Goal: Transaction & Acquisition: Purchase product/service

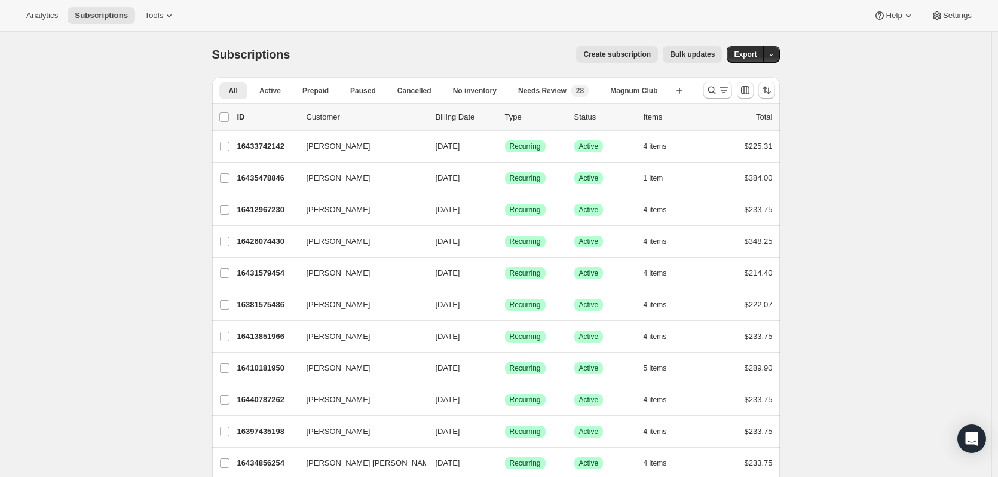
click at [714, 91] on icon "Search and filter results" at bounding box center [712, 90] width 12 height 12
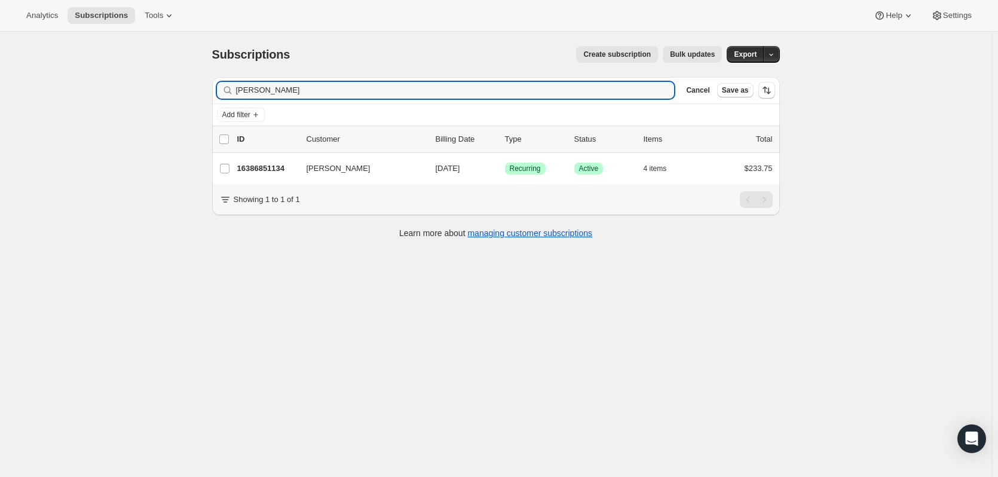
type input "allan cap"
click at [291, 163] on p "16386851134" at bounding box center [267, 169] width 60 height 12
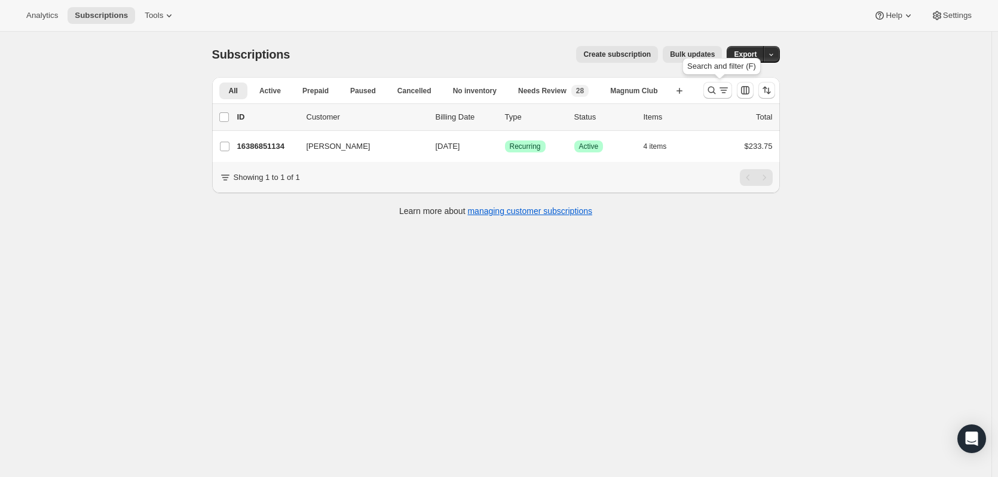
click at [710, 88] on icon "Search and filter results" at bounding box center [712, 90] width 12 height 12
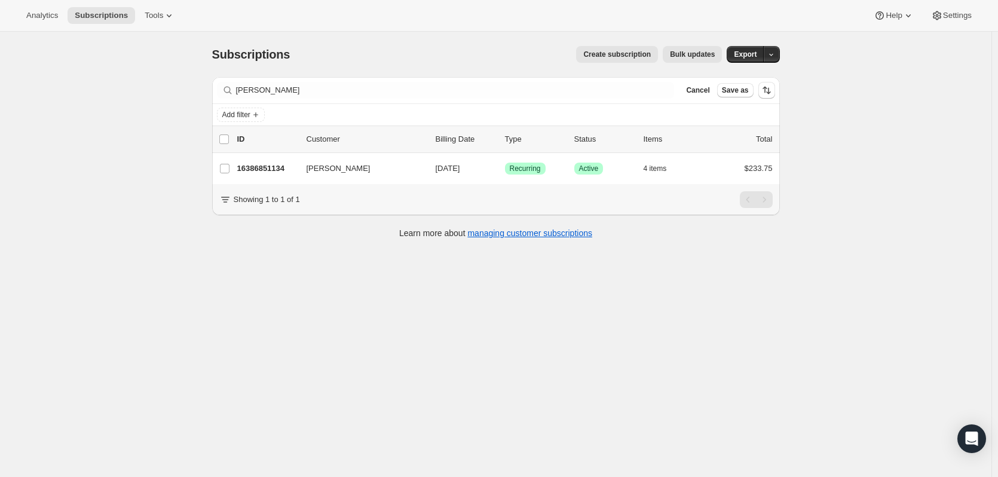
drag, startPoint x: 286, startPoint y: 80, endPoint x: 203, endPoint y: 88, distance: 83.0
click at [203, 88] on div "Subscriptions. This page is ready Subscriptions Create subscription Bulk update…" at bounding box center [496, 141] width 597 height 219
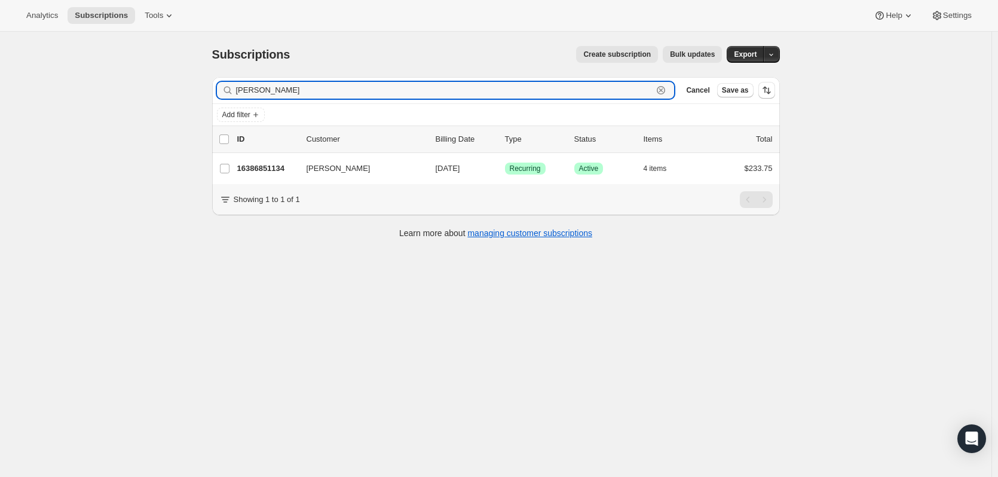
click at [260, 86] on input "allan cap" at bounding box center [444, 90] width 417 height 17
type input "kayla mendo"
click at [264, 164] on p "16452452670" at bounding box center [267, 169] width 60 height 12
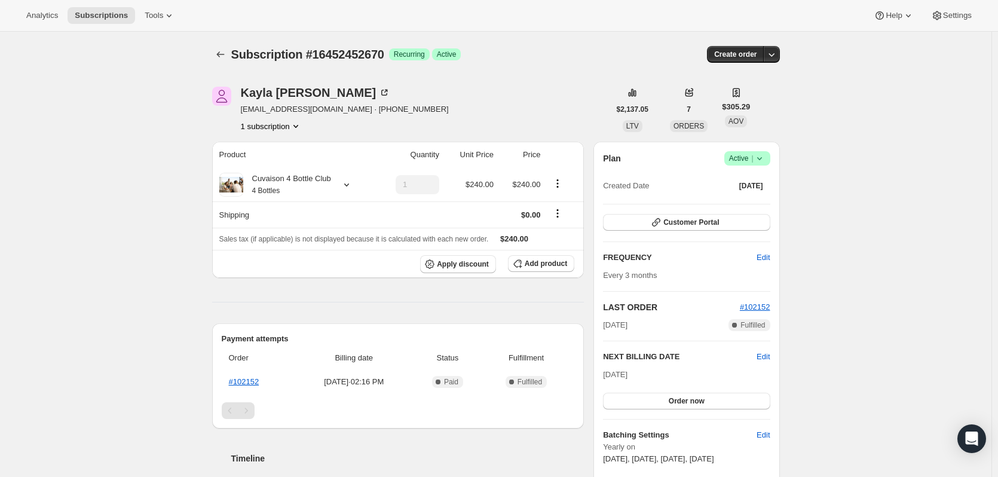
click at [766, 51] on button "button" at bounding box center [771, 54] width 17 height 17
click at [756, 103] on span "Create custom one-time order" at bounding box center [724, 99] width 103 height 9
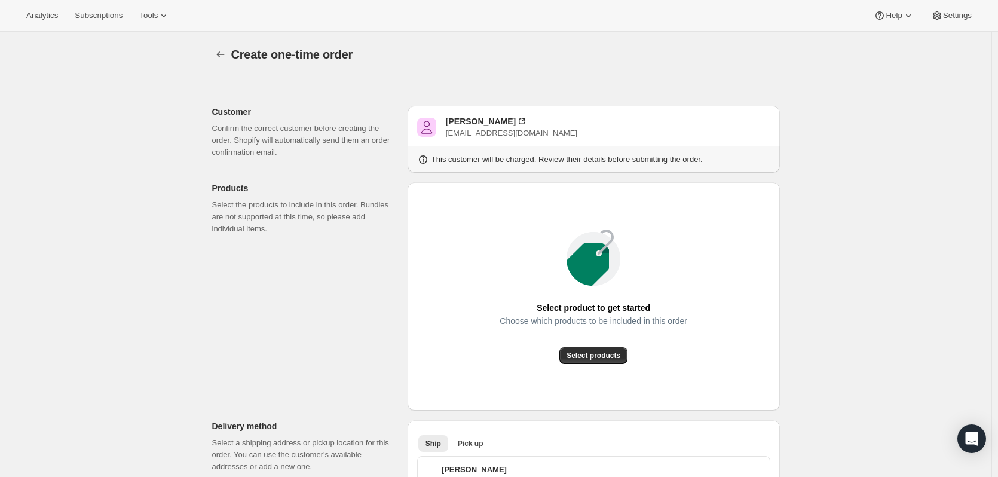
click at [592, 354] on span "Select products" at bounding box center [594, 356] width 54 height 10
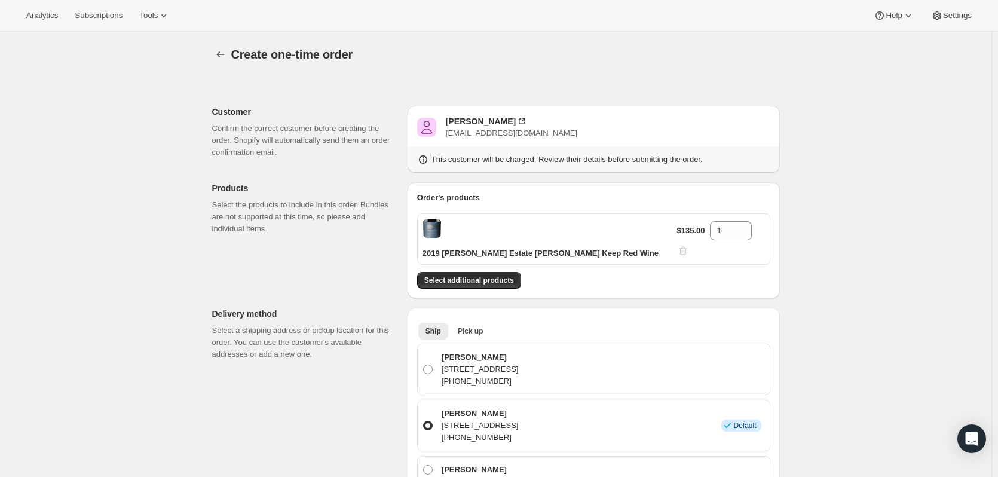
click at [500, 276] on span "Select additional products" at bounding box center [469, 281] width 90 height 10
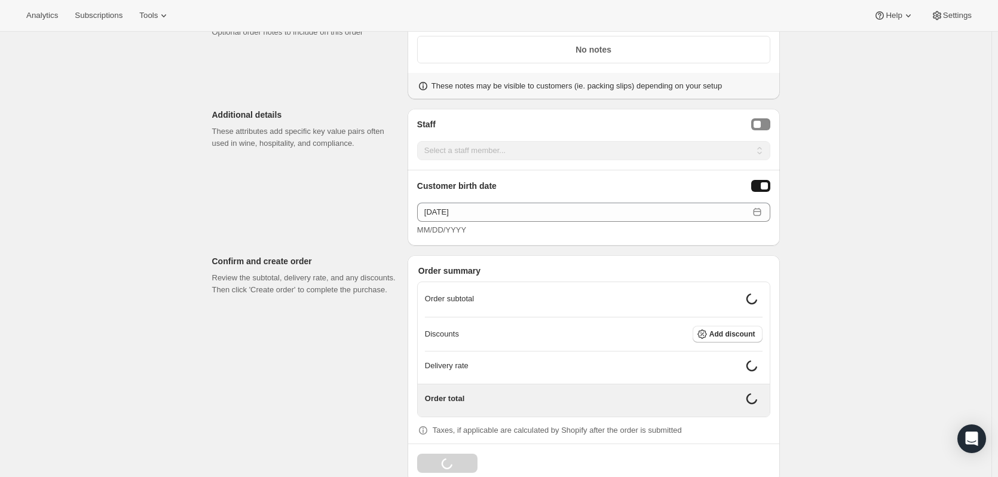
scroll to position [655, 0]
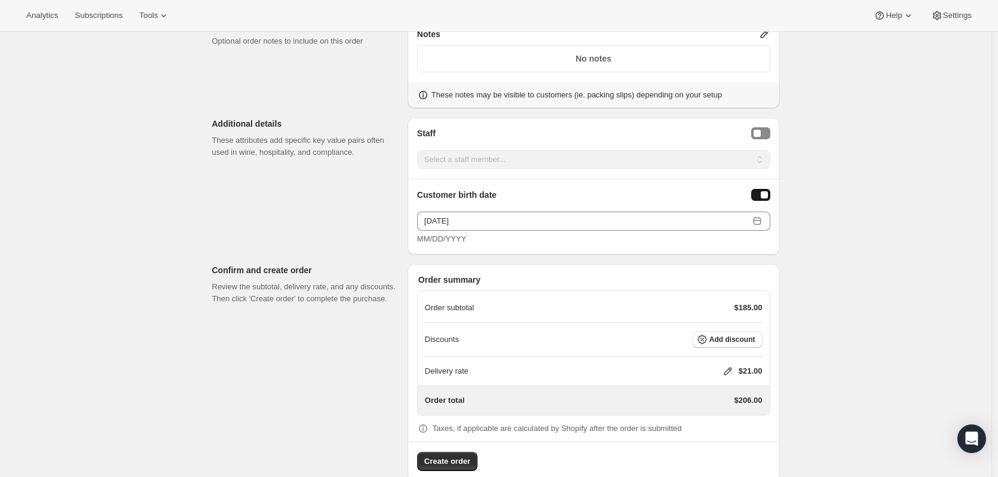
click at [756, 331] on button "Add discount" at bounding box center [728, 339] width 70 height 17
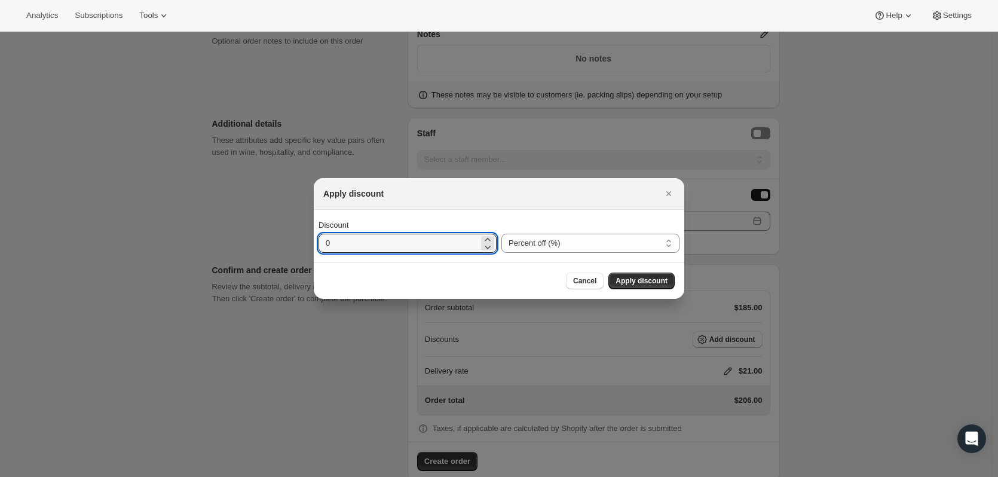
drag, startPoint x: 438, startPoint y: 256, endPoint x: 433, endPoint y: 248, distance: 9.5
click at [433, 248] on div "Discount 0 Percent off (%) Amount off ($) Percent off (%)" at bounding box center [499, 236] width 371 height 53
type input "99"
drag, startPoint x: 655, startPoint y: 277, endPoint x: 661, endPoint y: 278, distance: 6.1
click at [656, 277] on span "Apply discount" at bounding box center [642, 281] width 52 height 10
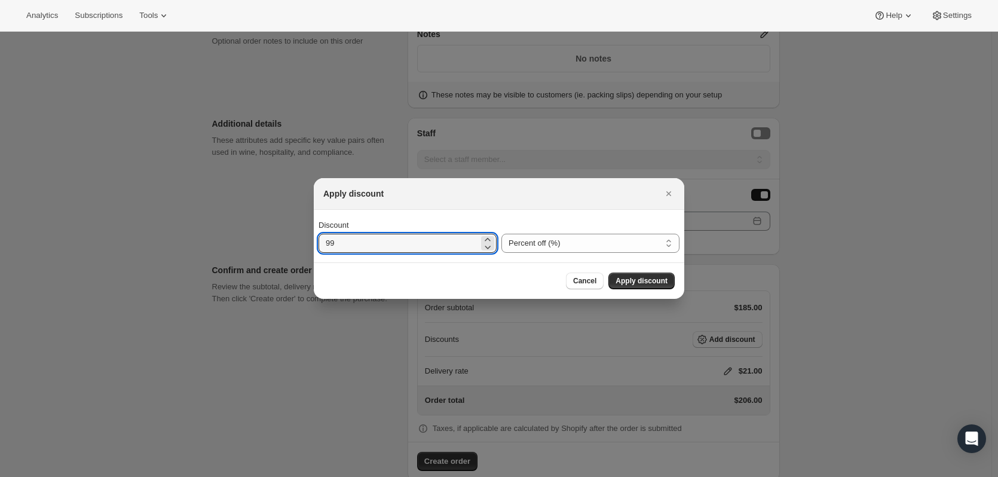
scroll to position [650, 0]
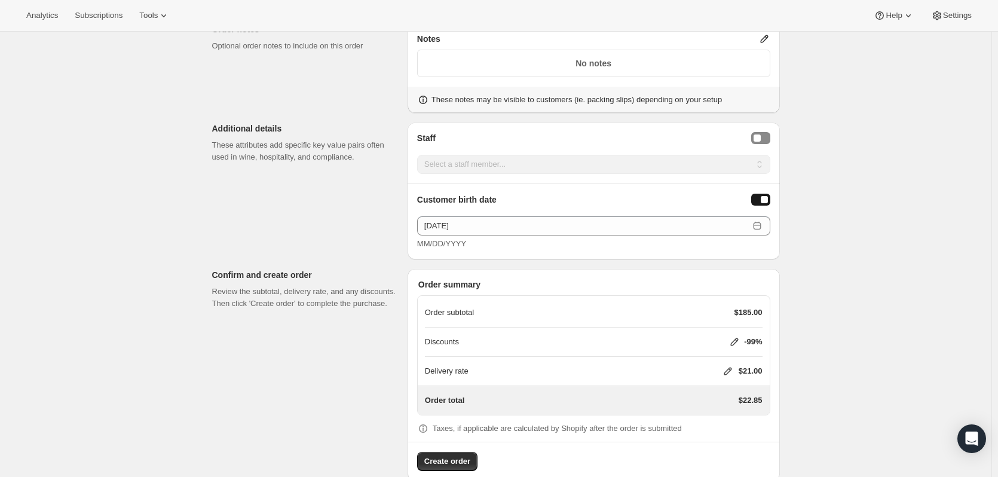
click at [720, 365] on div "Delivery rate $21.00" at bounding box center [594, 371] width 338 height 12
click at [728, 365] on icon at bounding box center [728, 371] width 12 height 12
click at [714, 424] on button "Save" at bounding box center [725, 420] width 31 height 17
click at [442, 452] on button "Create order" at bounding box center [447, 461] width 60 height 19
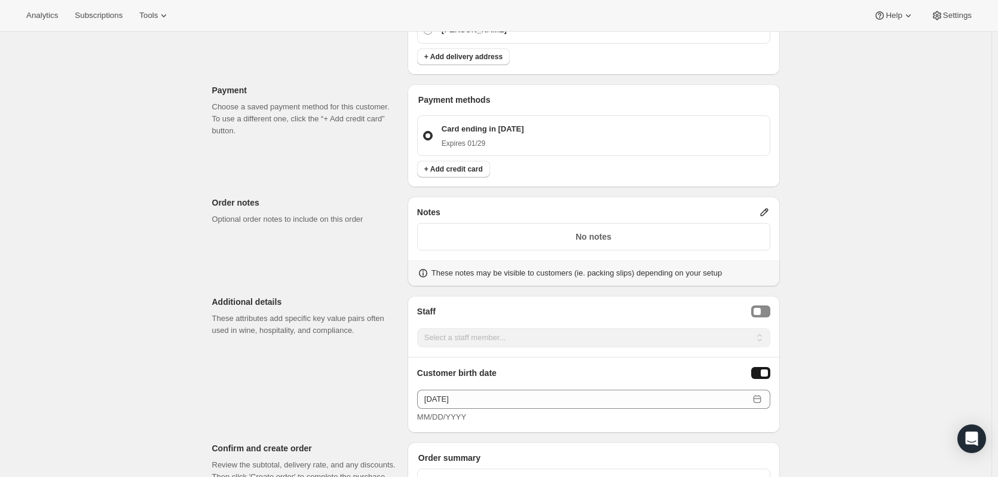
scroll to position [718, 0]
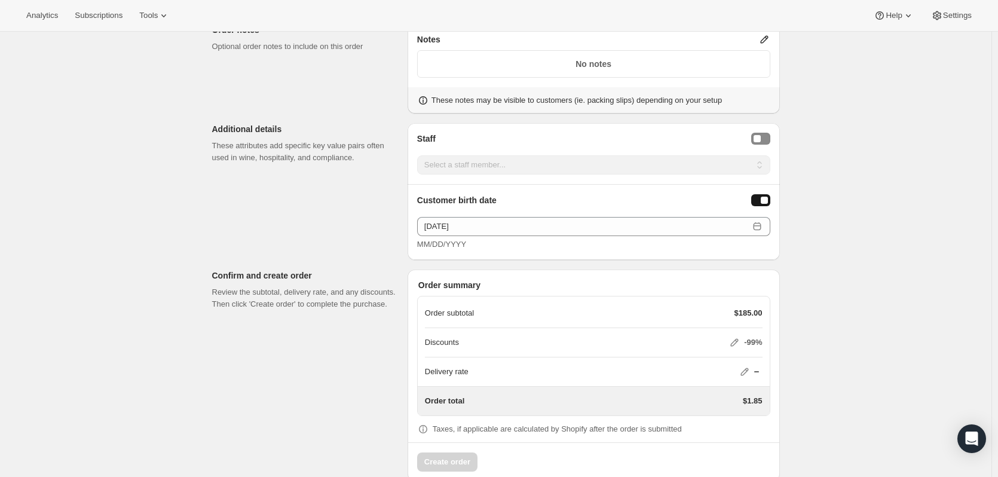
radio input "true"
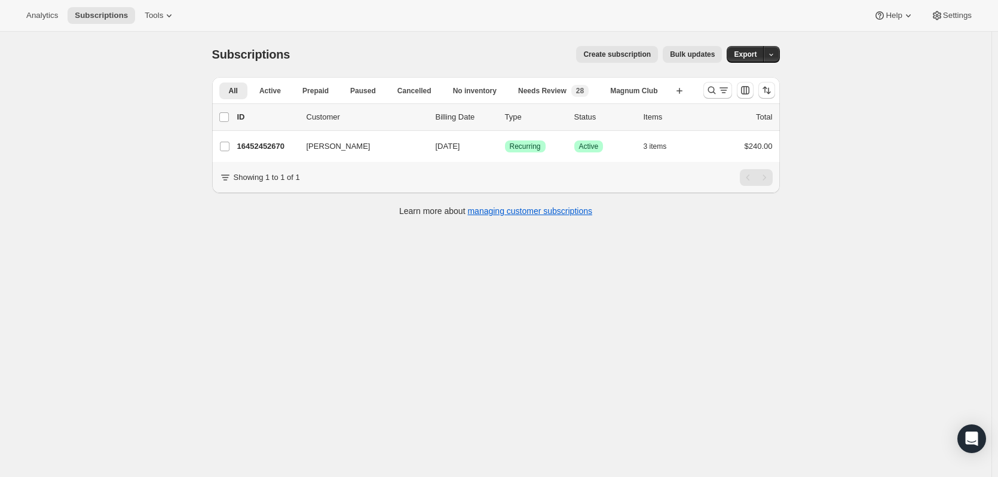
click at [714, 87] on icon "Search and filter results" at bounding box center [712, 90] width 12 height 12
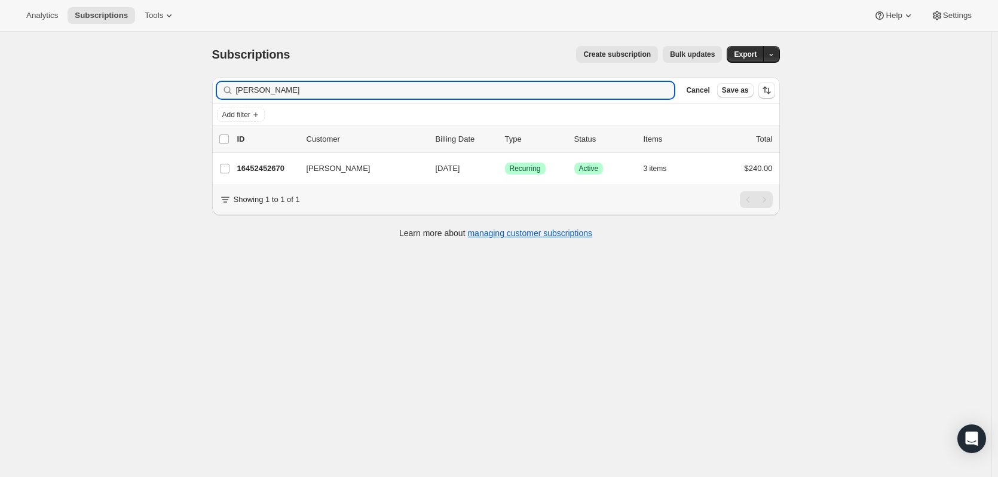
drag, startPoint x: 353, startPoint y: 93, endPoint x: 207, endPoint y: 97, distance: 145.9
click at [207, 97] on div "Filter subscribers kayla mendo Clear Cancel Save as Add filter 0 selected Updat…" at bounding box center [491, 160] width 577 height 184
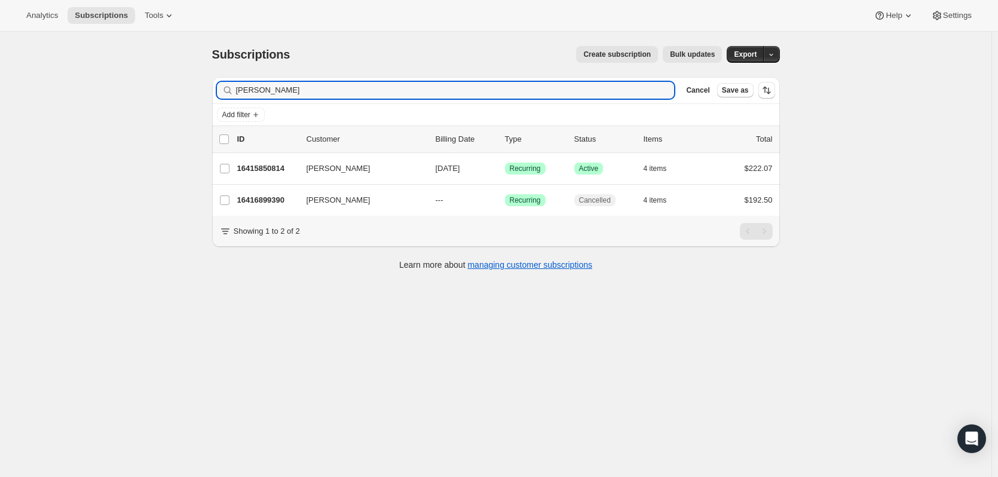
type input "mcneil"
click at [271, 195] on p "16416899390" at bounding box center [267, 200] width 60 height 12
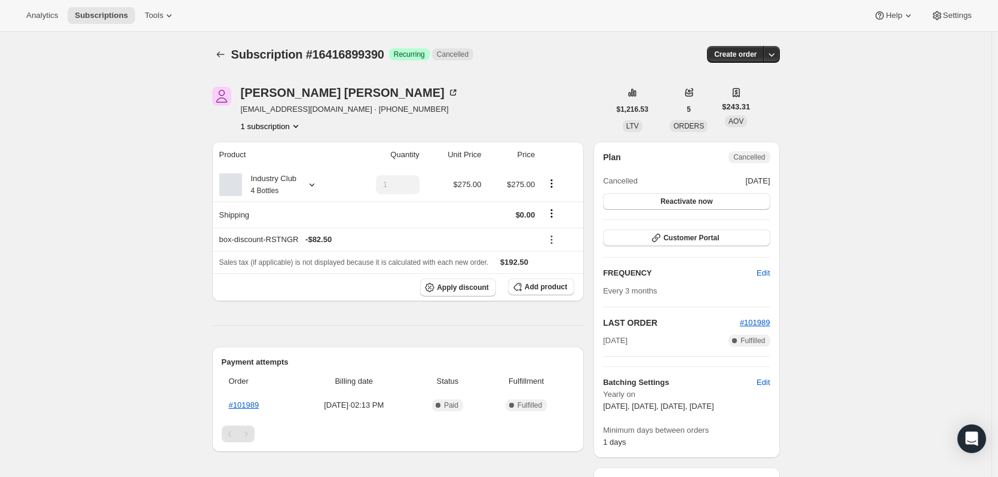
click at [219, 53] on icon "Subscriptions" at bounding box center [221, 54] width 12 height 12
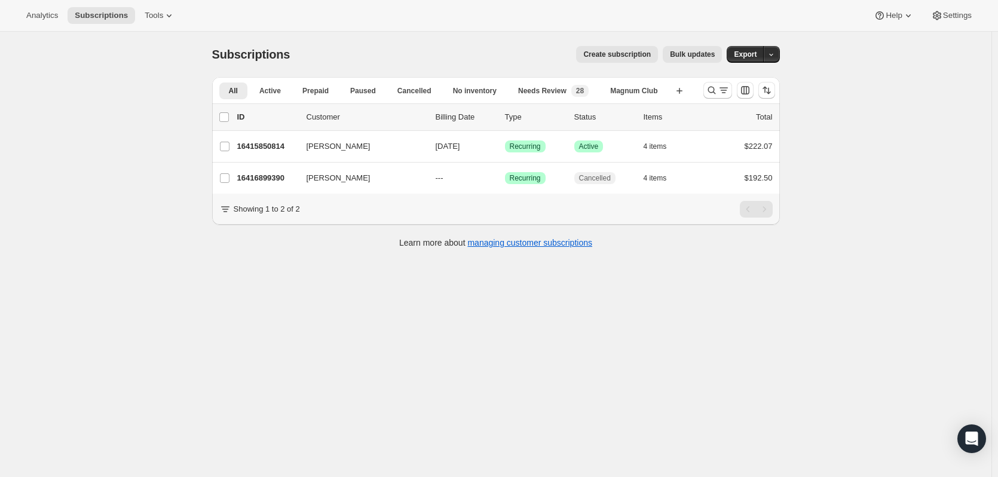
click at [716, 87] on icon "Search and filter results" at bounding box center [712, 90] width 12 height 12
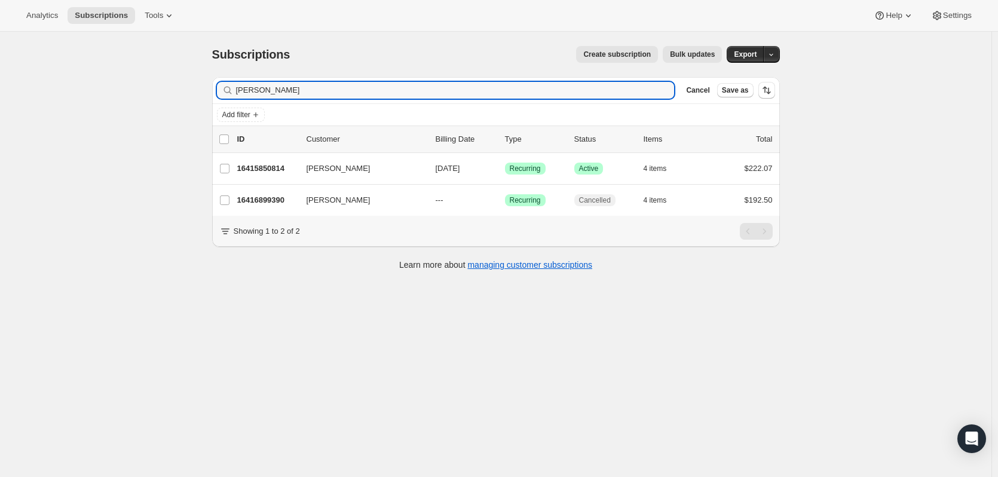
drag, startPoint x: 334, startPoint y: 92, endPoint x: 181, endPoint y: 78, distance: 153.1
click at [175, 98] on div "Subscriptions. This page is ready Subscriptions Create subscription Bulk update…" at bounding box center [496, 270] width 992 height 477
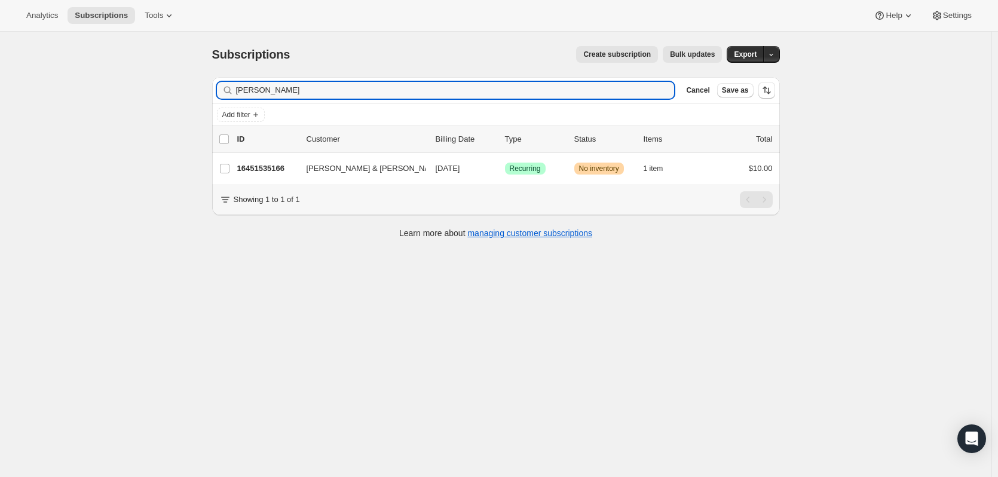
type input "[PERSON_NAME]"
click at [278, 172] on p "16451535166" at bounding box center [267, 169] width 60 height 12
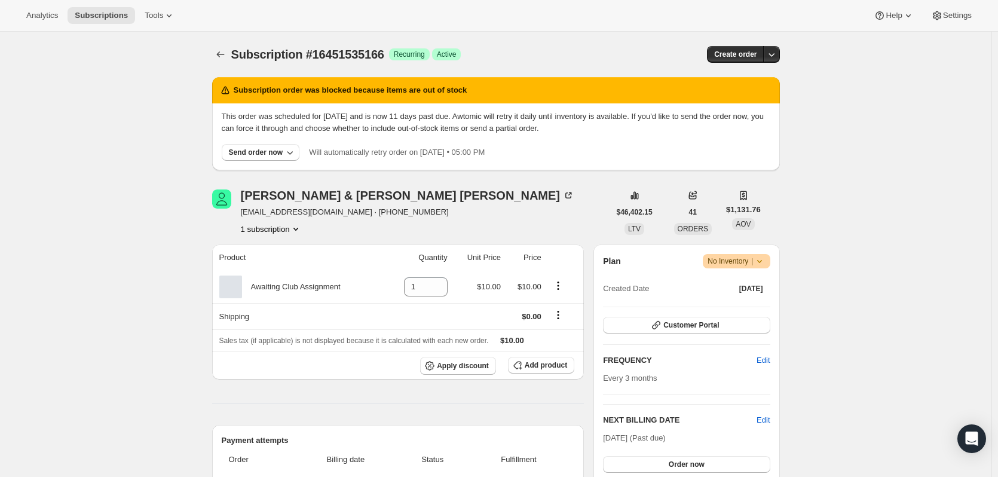
click at [774, 49] on icon "button" at bounding box center [772, 54] width 12 height 12
click at [744, 103] on span "Create custom one-time order" at bounding box center [724, 99] width 103 height 9
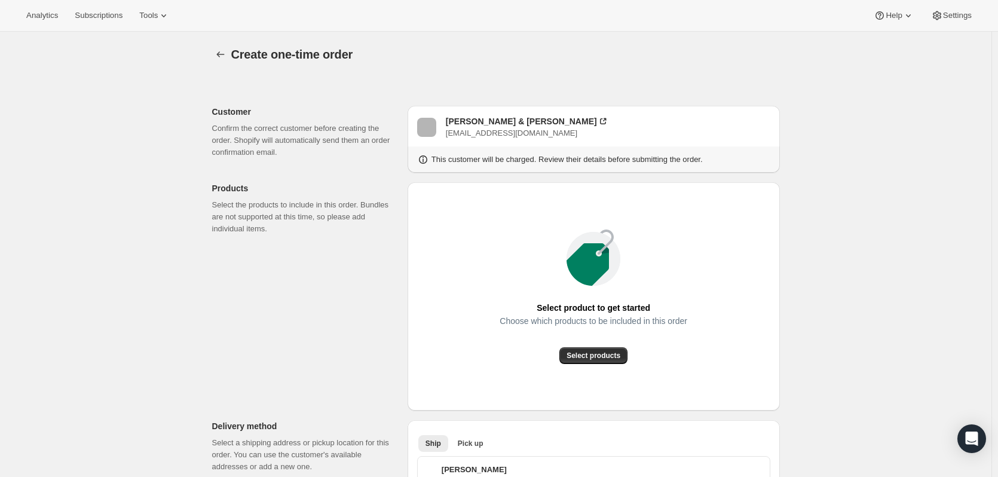
click at [589, 349] on button "Select products" at bounding box center [594, 355] width 68 height 17
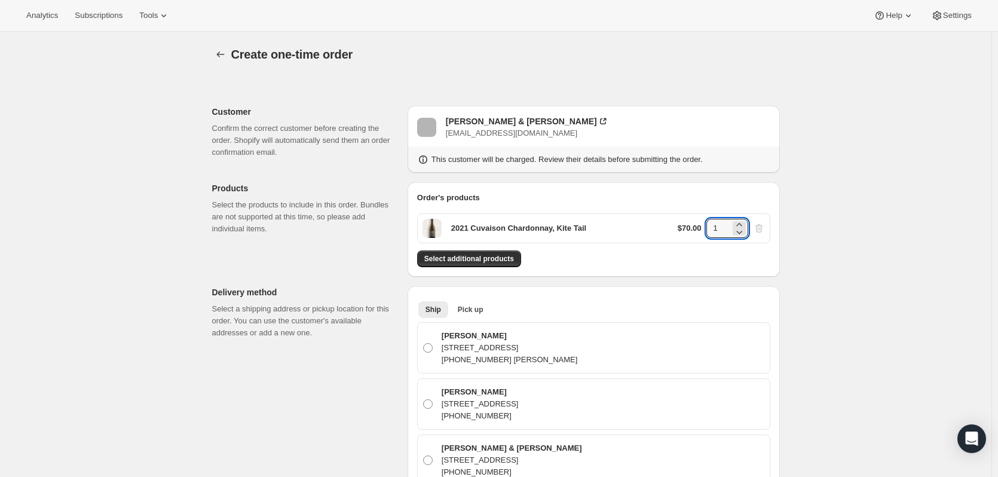
drag, startPoint x: 725, startPoint y: 228, endPoint x: 698, endPoint y: 230, distance: 27.6
click at [698, 230] on div "$70.00 1" at bounding box center [721, 228] width 87 height 19
type input "36"
click at [660, 237] on div "2021 Cuvaison Chardonnay, Kite Tail $70.00 36" at bounding box center [593, 228] width 353 height 30
click at [466, 261] on span "Select additional products" at bounding box center [469, 259] width 90 height 10
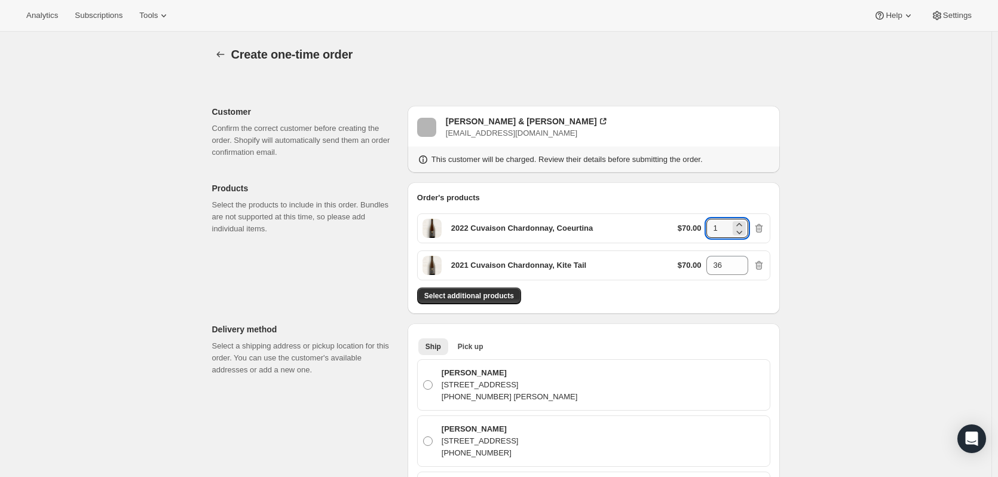
click at [731, 227] on input "1" at bounding box center [719, 228] width 24 height 19
type input "12"
drag, startPoint x: 731, startPoint y: 270, endPoint x: 717, endPoint y: 202, distance: 69.5
click at [697, 261] on div "$70.00 36" at bounding box center [721, 265] width 87 height 19
type input "24"
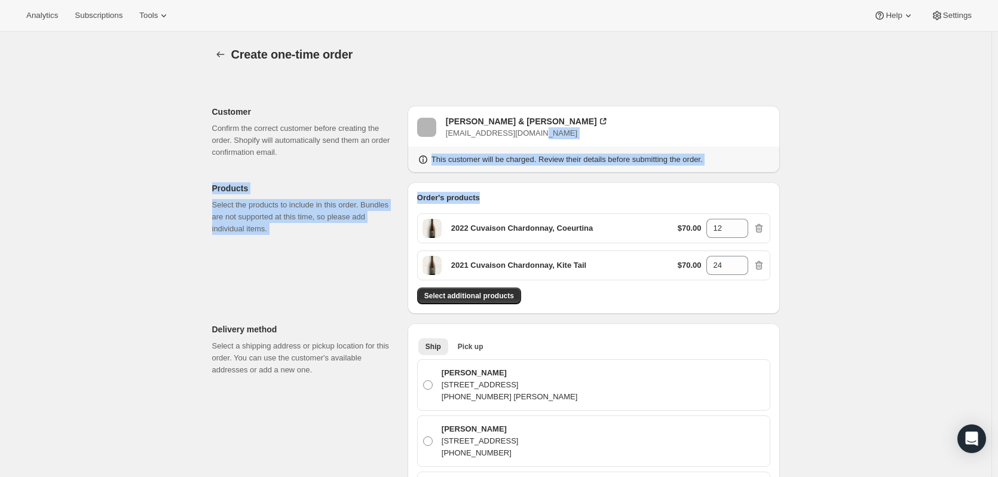
drag, startPoint x: 995, startPoint y: 134, endPoint x: 1004, endPoint y: 203, distance: 69.3
click at [998, 203] on html "Analytics Subscriptions Tools Help Settings Skip to content Create one-time ord…" at bounding box center [499, 238] width 998 height 477
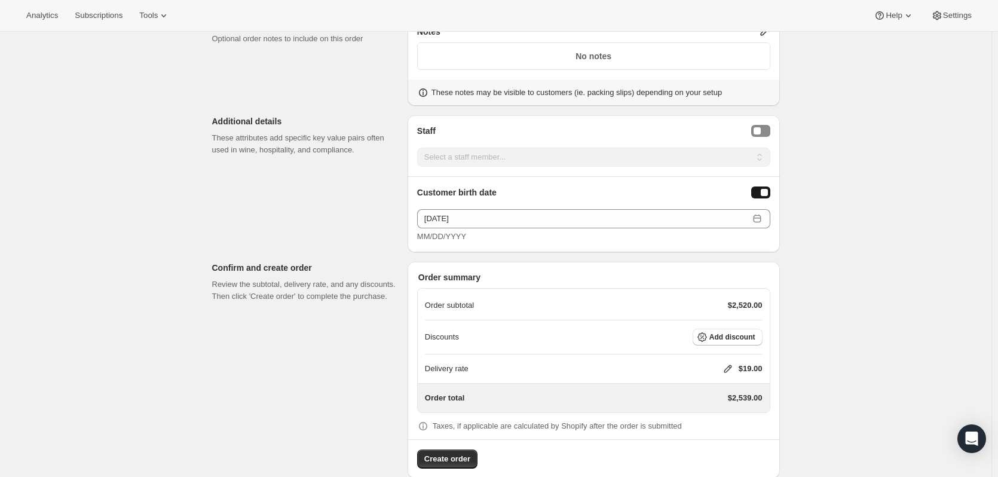
scroll to position [1016, 0]
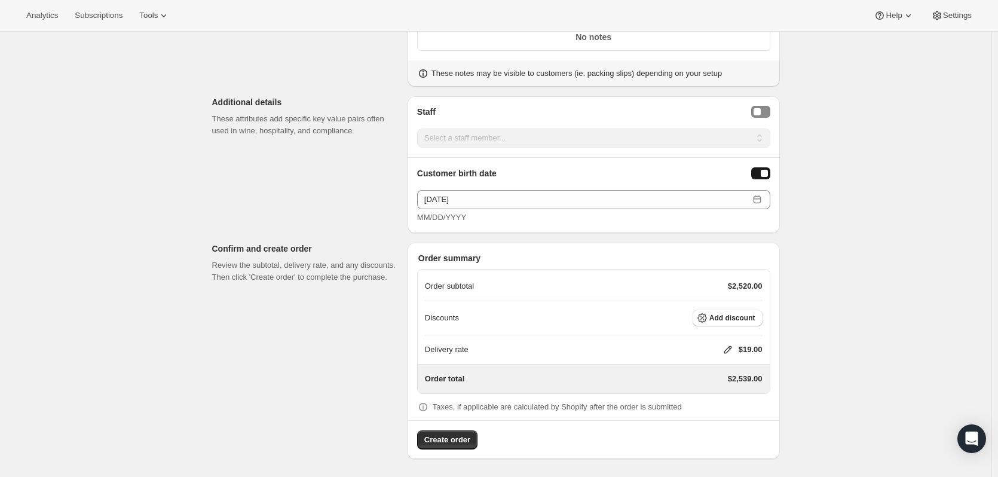
click at [741, 315] on span "Add discount" at bounding box center [733, 318] width 46 height 10
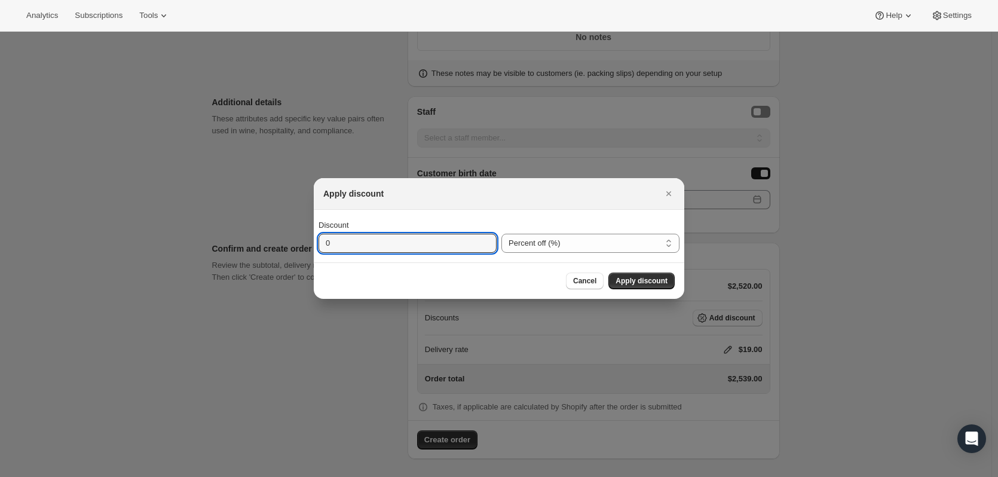
click at [423, 250] on input "0" at bounding box center [399, 243] width 160 height 19
click at [509, 243] on select "Percent off (%) Amount off ($)" at bounding box center [591, 243] width 178 height 19
select select "fixedAmount"
click at [502, 234] on select "Percent off (%) Amount off ($)" at bounding box center [591, 243] width 178 height 19
click at [384, 246] on input "0" at bounding box center [399, 243] width 160 height 19
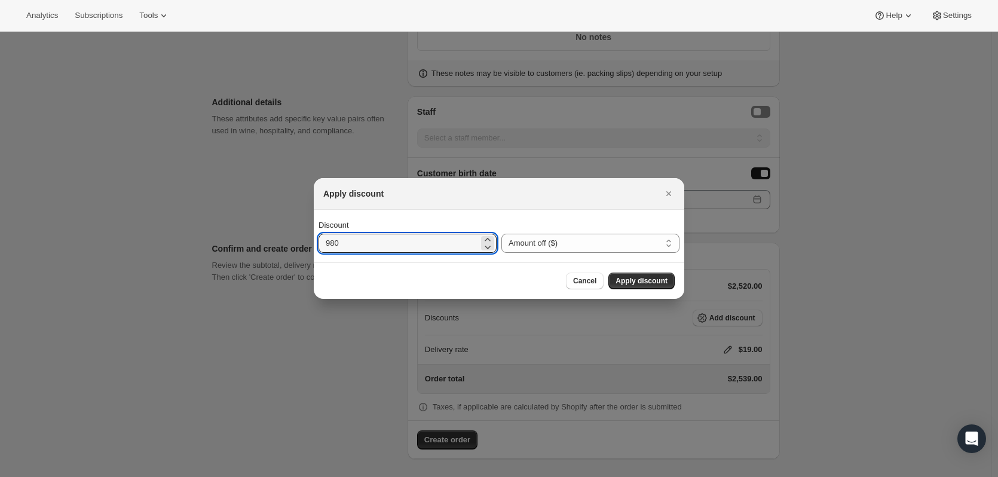
type input "980"
click at [633, 280] on span "Apply discount" at bounding box center [642, 281] width 52 height 10
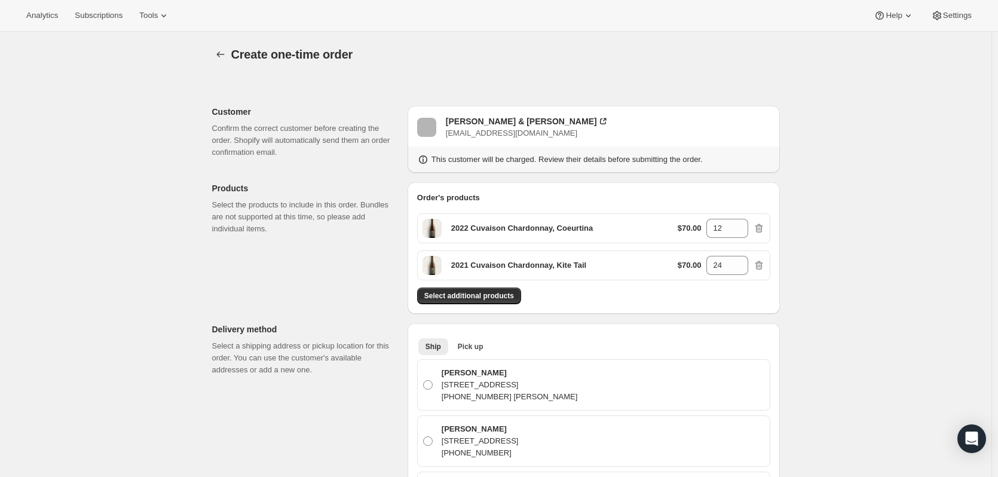
scroll to position [1011, 0]
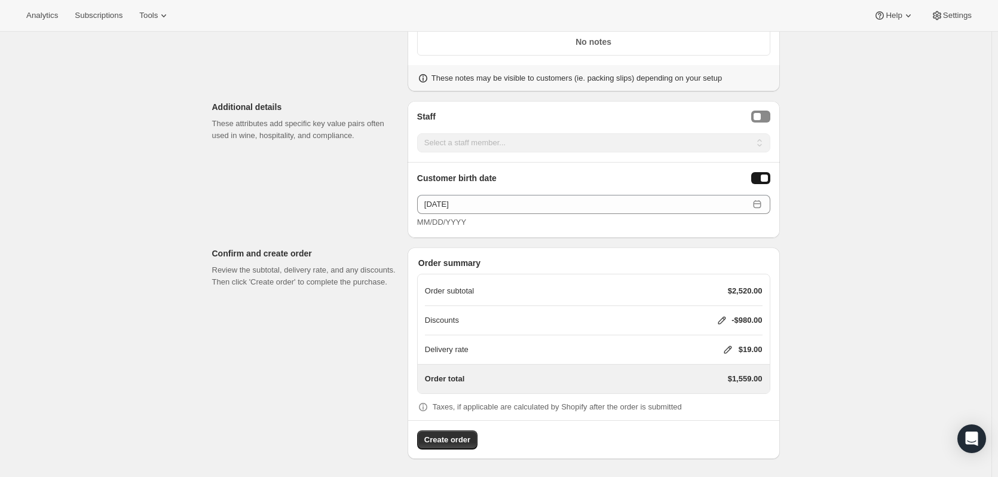
click at [734, 348] on icon at bounding box center [728, 350] width 12 height 12
click at [721, 424] on span "Save" at bounding box center [725, 421] width 17 height 10
click at [723, 322] on icon at bounding box center [723, 321] width 8 height 8
select select "fixedAmount"
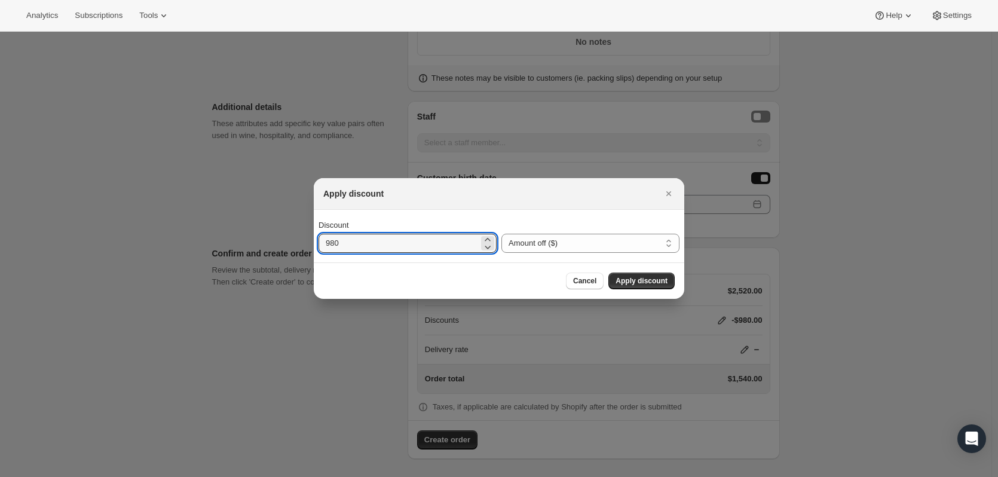
drag, startPoint x: 427, startPoint y: 245, endPoint x: 254, endPoint y: 231, distance: 174.0
click at [254, 476] on div "Apply discount Discount 980 Percent off (%) Amount off ($) Amount off ($) Cance…" at bounding box center [499, 478] width 998 height 0
type input "1020"
click at [614, 277] on button "Apply discount" at bounding box center [642, 281] width 66 height 17
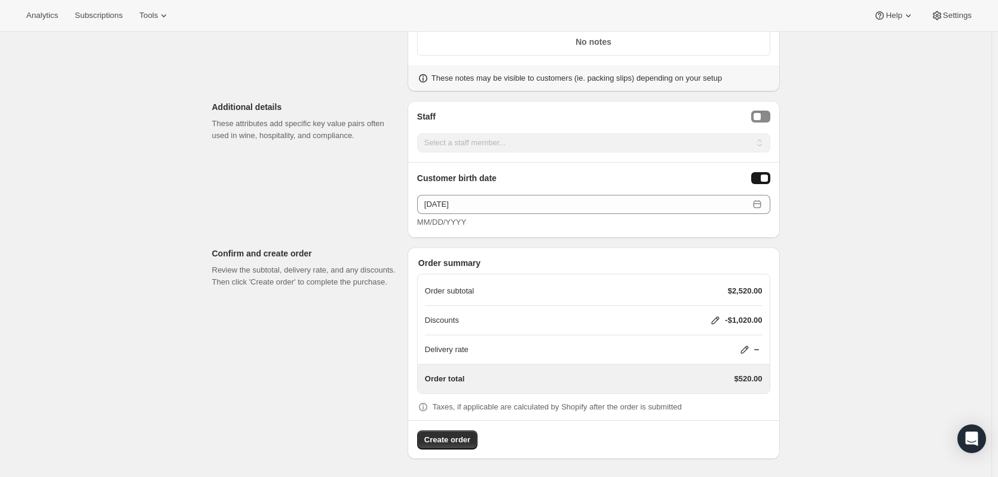
click at [718, 317] on icon at bounding box center [716, 321] width 8 height 8
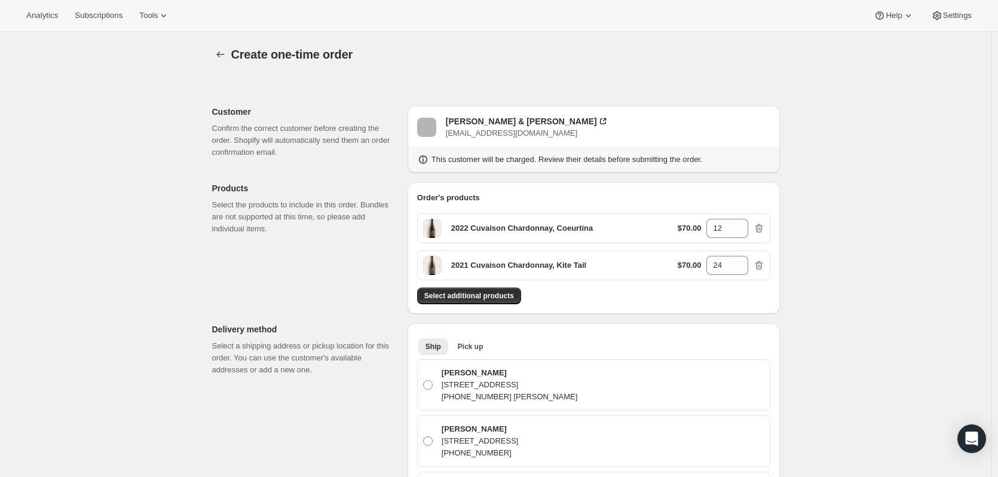
select select "fixedAmount"
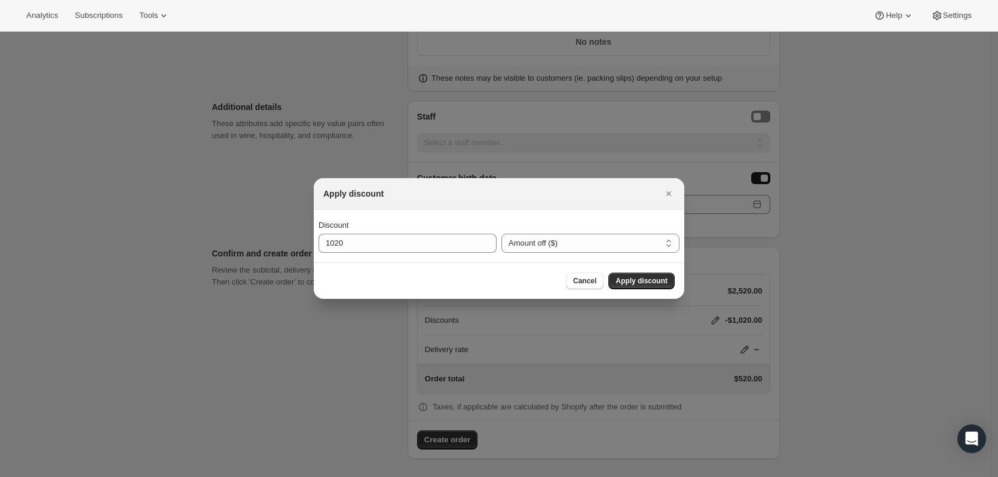
click at [597, 282] on span "Cancel" at bounding box center [584, 281] width 23 height 10
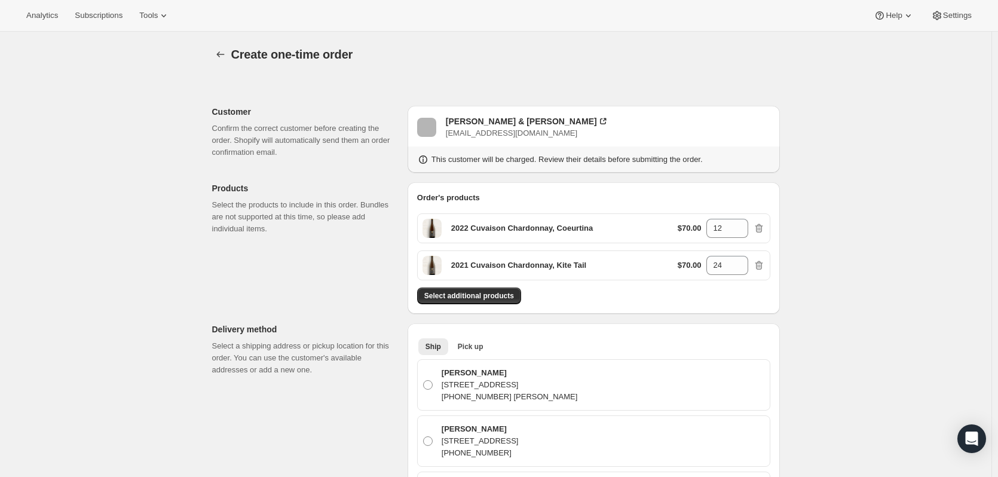
scroll to position [1011, 0]
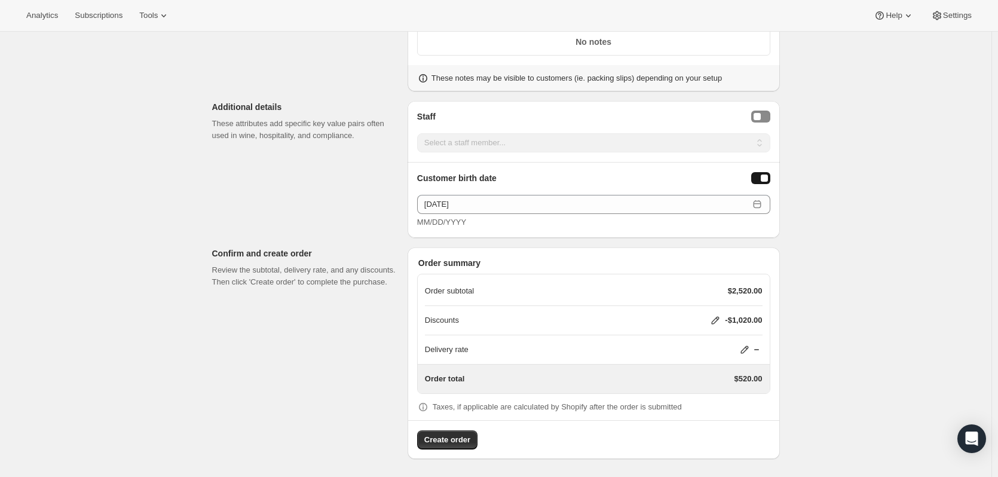
click at [713, 322] on icon at bounding box center [716, 320] width 12 height 12
select select "fixedAmount"
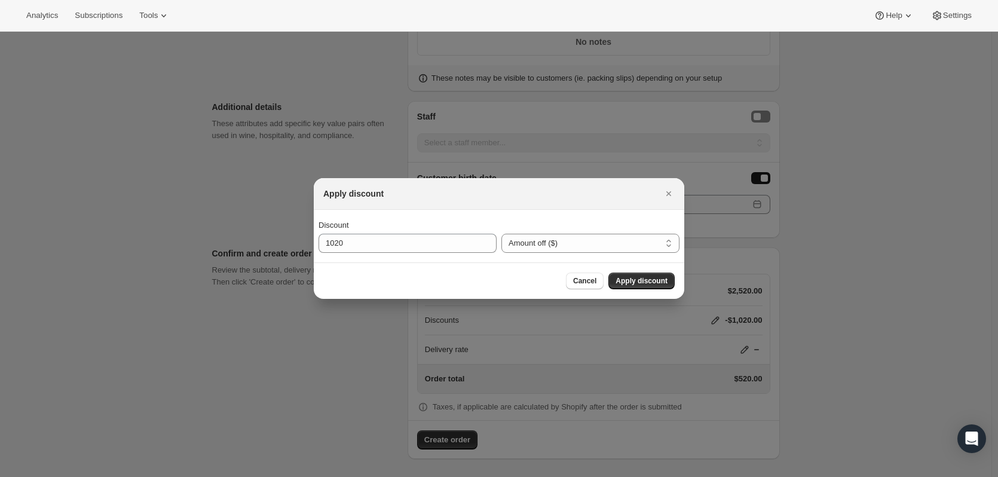
scroll to position [0, 0]
click at [669, 194] on icon "Close" at bounding box center [669, 193] width 5 height 5
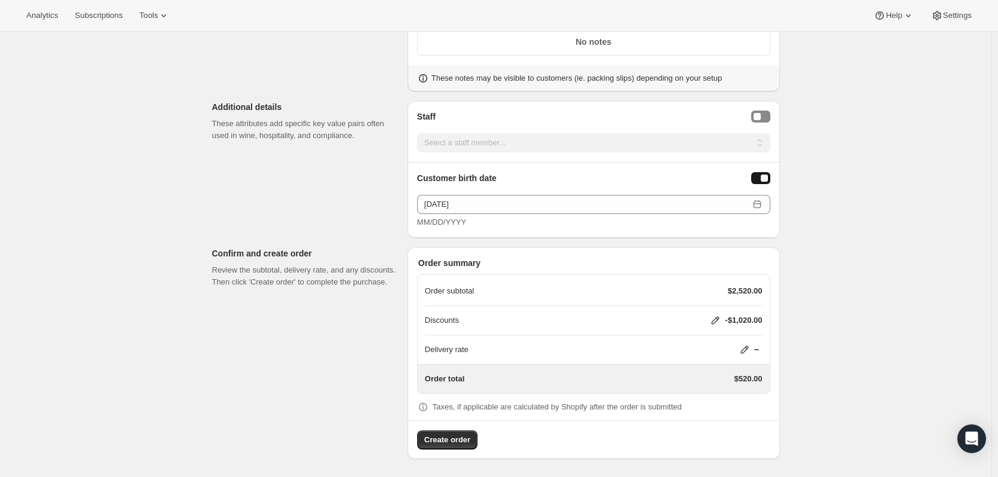
click at [719, 319] on icon at bounding box center [716, 320] width 12 height 12
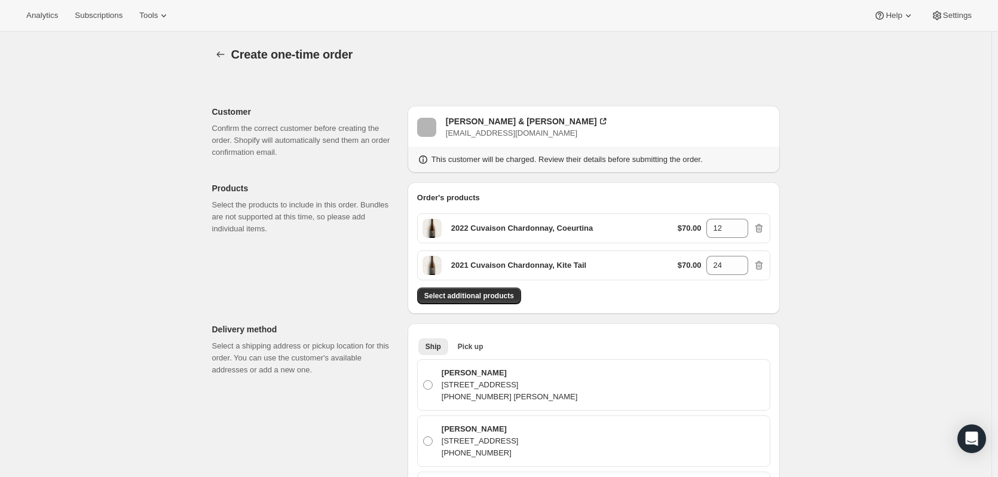
select select "fixedAmount"
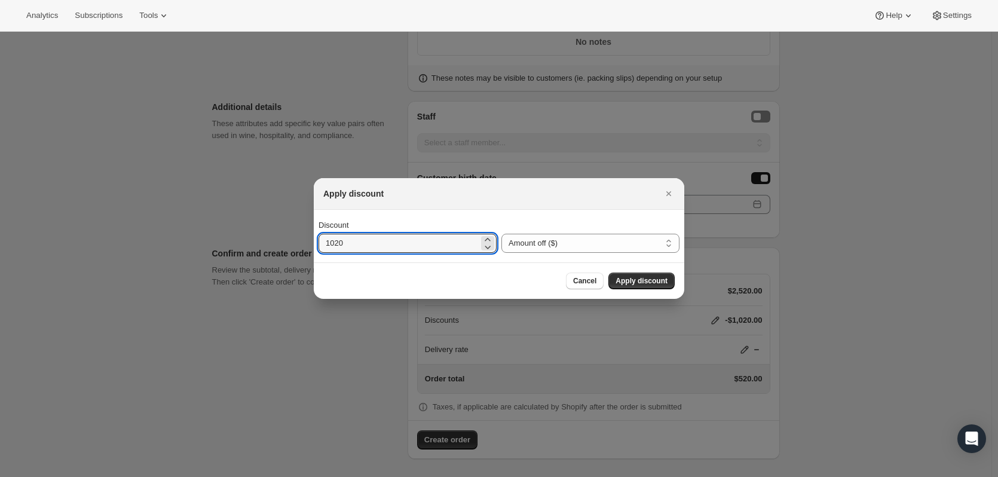
drag, startPoint x: 352, startPoint y: 247, endPoint x: 255, endPoint y: 255, distance: 97.8
click at [255, 476] on div "Apply discount Discount 1020 Percent off (%) Amount off ($) Amount off ($) Canc…" at bounding box center [499, 478] width 998 height 0
type input "500"
click at [621, 279] on span "Apply discount" at bounding box center [642, 281] width 52 height 10
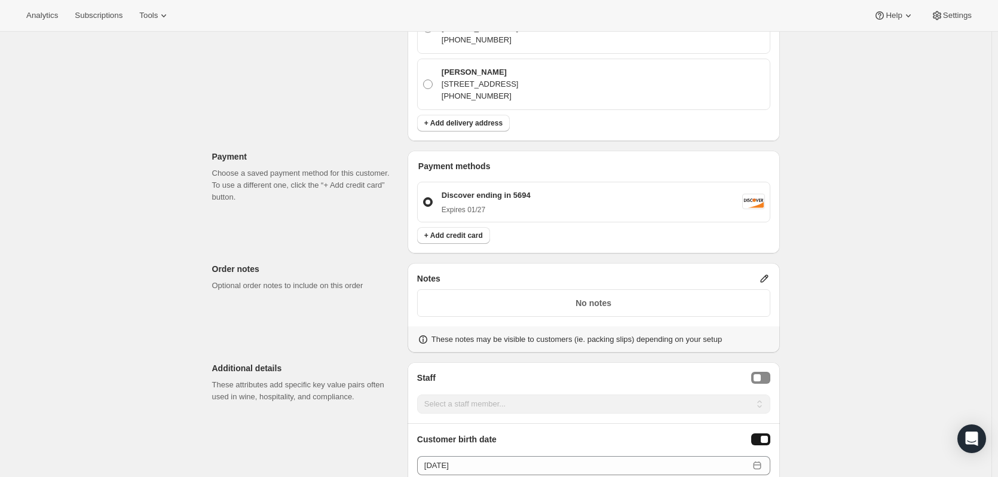
scroll to position [1011, 0]
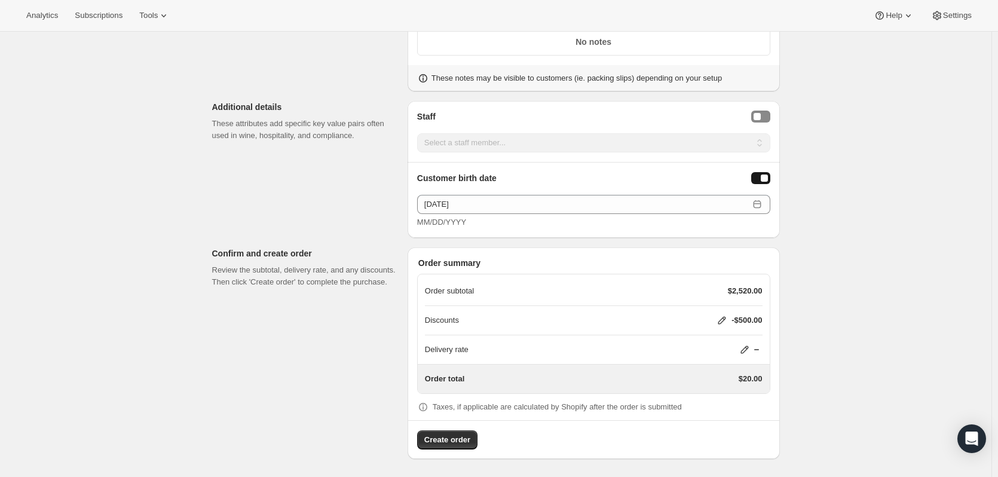
click at [752, 313] on div "Discounts -$500.00" at bounding box center [594, 320] width 338 height 29
click at [723, 322] on icon at bounding box center [722, 320] width 12 height 12
select select "fixedAmount"
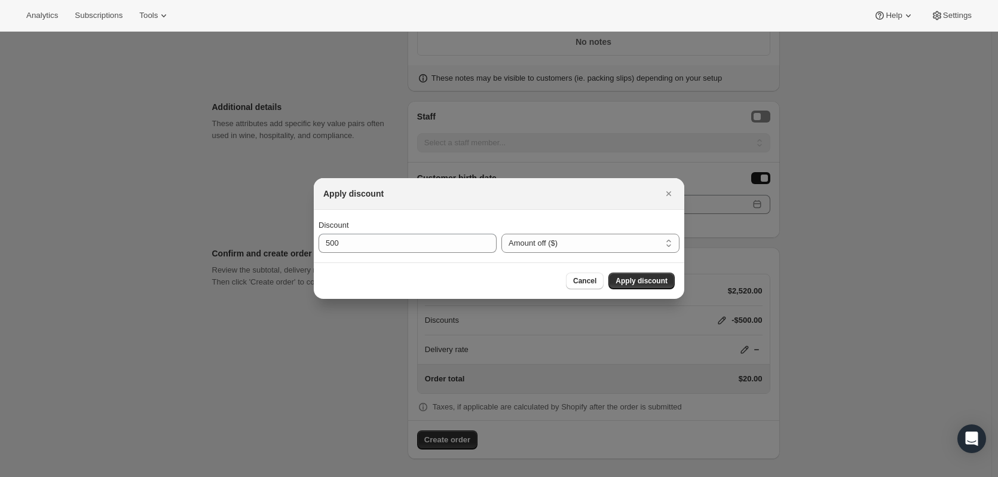
scroll to position [0, 0]
drag, startPoint x: 338, startPoint y: 246, endPoint x: 310, endPoint y: 248, distance: 28.8
click at [310, 476] on div "Apply discount Discount 500 Percent off (%) Amount off ($) Amount off ($) Cance…" at bounding box center [499, 478] width 998 height 0
click at [485, 247] on icon ":ric:" at bounding box center [488, 247] width 12 height 12
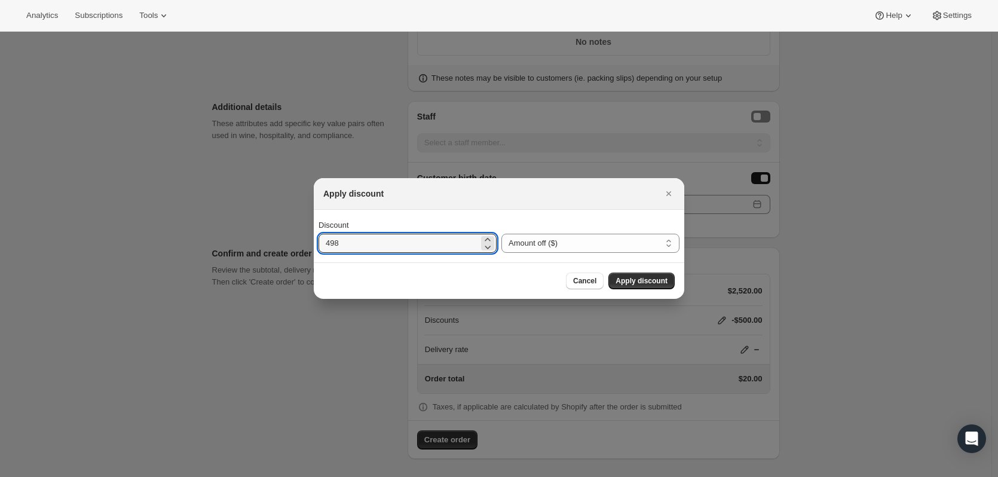
click at [485, 247] on icon ":ric:" at bounding box center [488, 247] width 12 height 12
type input "496"
click at [514, 247] on select "Percent off (%) Amount off ($)" at bounding box center [591, 243] width 178 height 19
click at [525, 223] on div "Percent off (%) Amount off ($) Amount off ($)" at bounding box center [591, 235] width 178 height 33
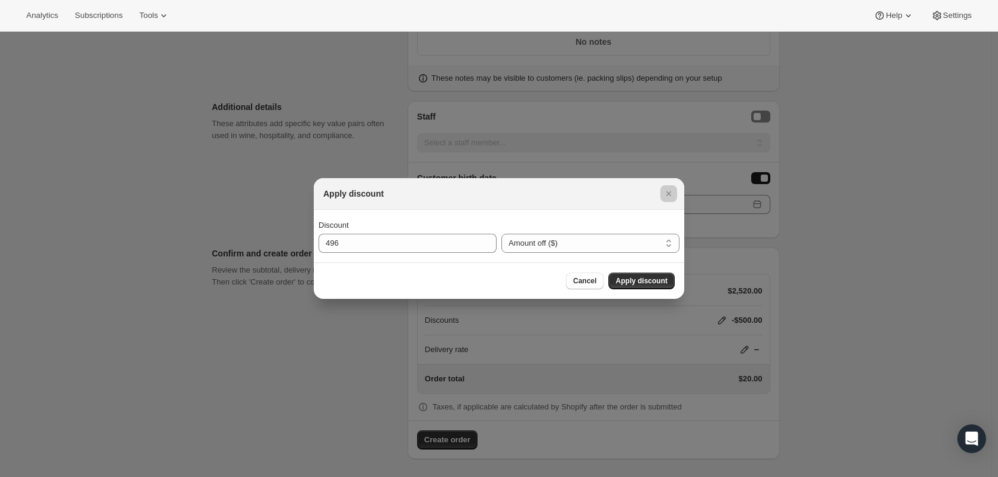
click at [264, 429] on div at bounding box center [499, 238] width 998 height 477
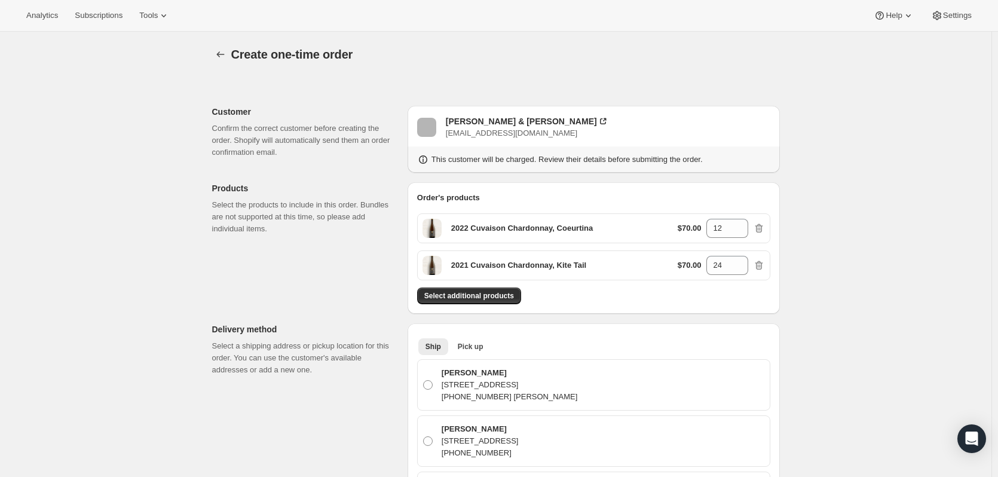
click at [225, 51] on icon "button" at bounding box center [221, 54] width 12 height 12
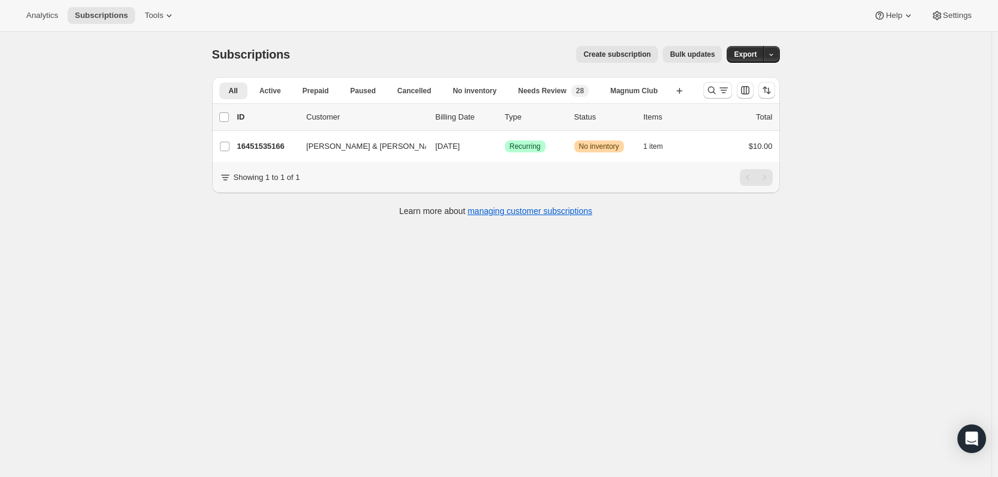
click at [285, 153] on div "16451535166 [PERSON_NAME] & [PERSON_NAME] [DATE] Success Recurring Warning No i…" at bounding box center [505, 146] width 536 height 17
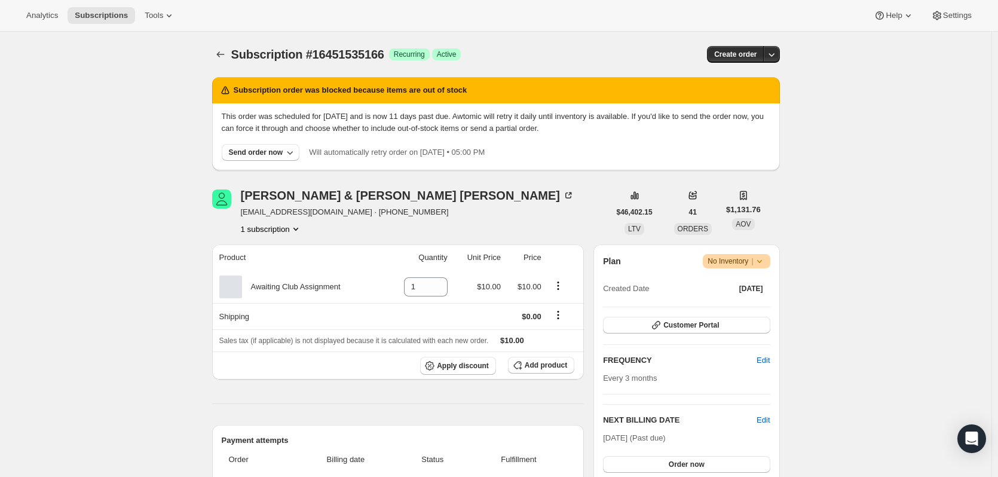
click at [778, 58] on icon "button" at bounding box center [772, 54] width 12 height 12
click at [734, 100] on span "Create custom one-time order" at bounding box center [724, 99] width 103 height 9
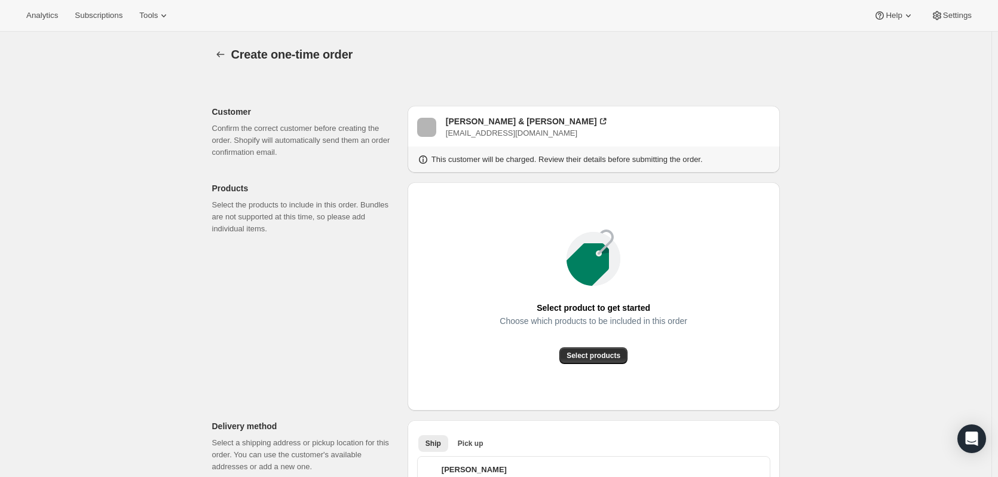
click at [614, 365] on div "Select product to get started Choose which products to be included in this orde…" at bounding box center [593, 296] width 353 height 209
click at [613, 365] on div "Select product to get started Choose which products to be included in this orde…" at bounding box center [593, 296] width 353 height 209
click at [612, 357] on span "Select products" at bounding box center [594, 356] width 54 height 10
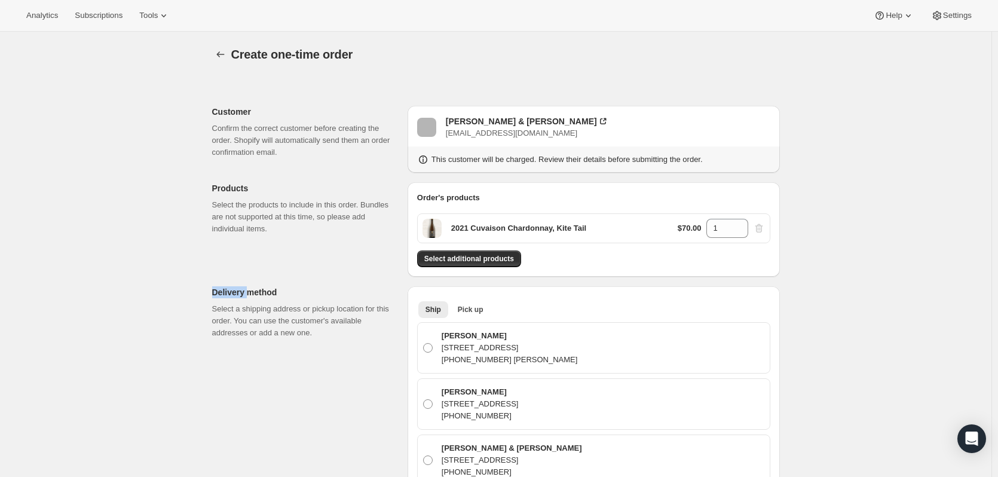
click at [513, 257] on button "Select additional products" at bounding box center [469, 258] width 104 height 17
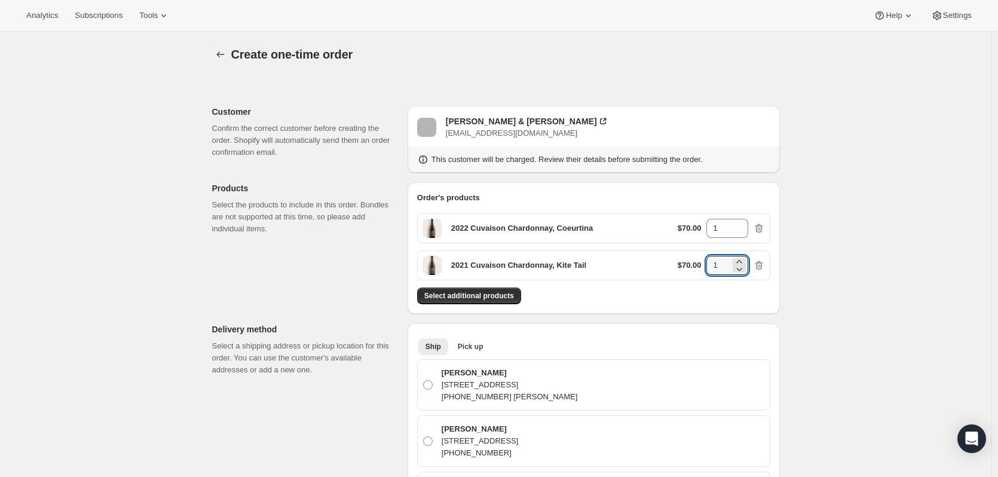
click at [728, 269] on input "1" at bounding box center [719, 265] width 24 height 19
type input "12"
drag, startPoint x: 730, startPoint y: 231, endPoint x: 700, endPoint y: 229, distance: 30.0
click at [700, 229] on div "$70.00 1" at bounding box center [721, 228] width 87 height 19
type input "24"
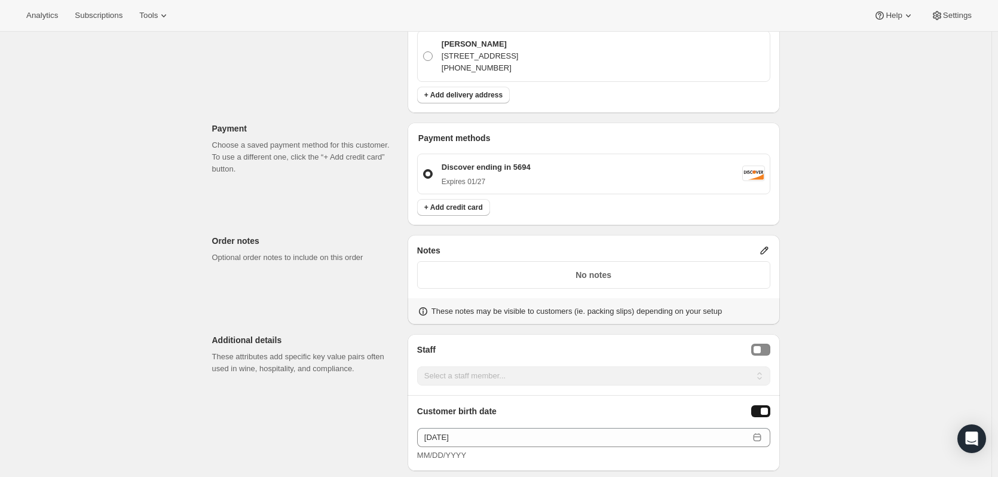
scroll to position [1016, 0]
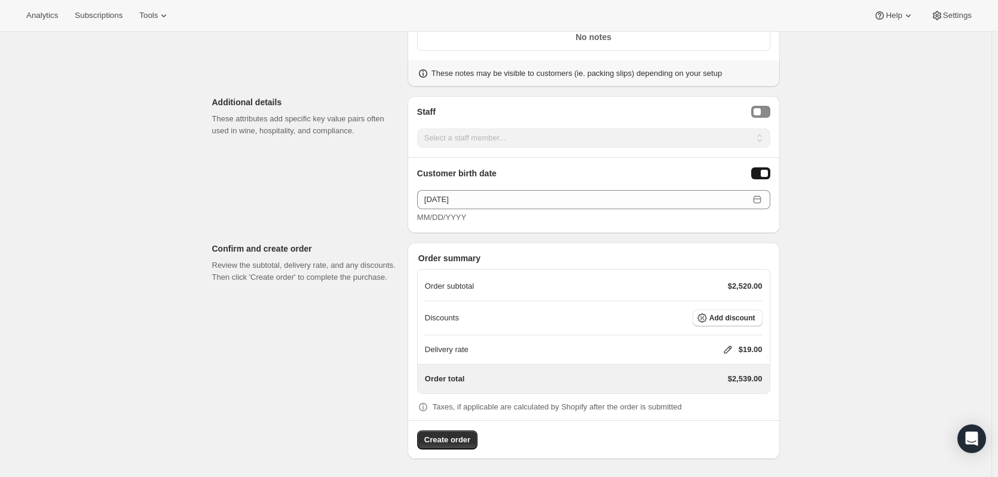
click at [714, 313] on button "Add discount" at bounding box center [728, 318] width 70 height 17
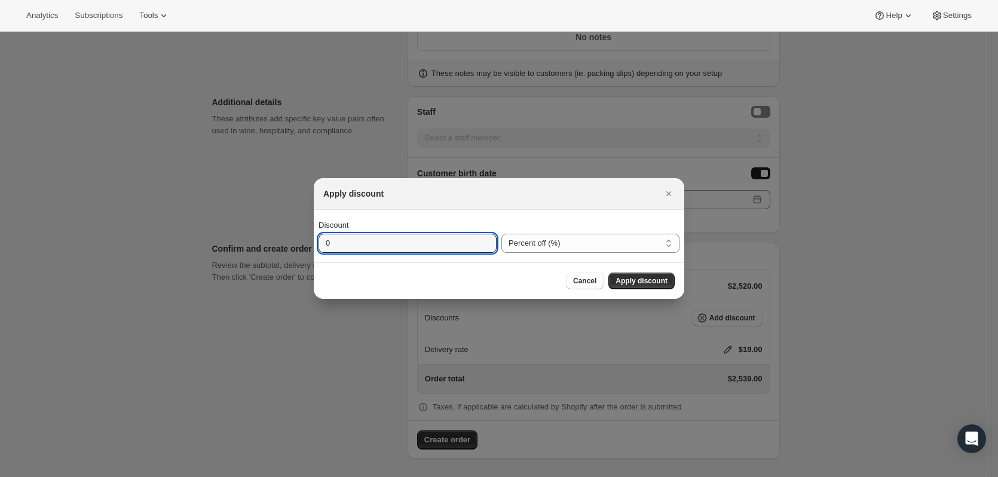
click at [448, 245] on input "0" at bounding box center [399, 243] width 160 height 19
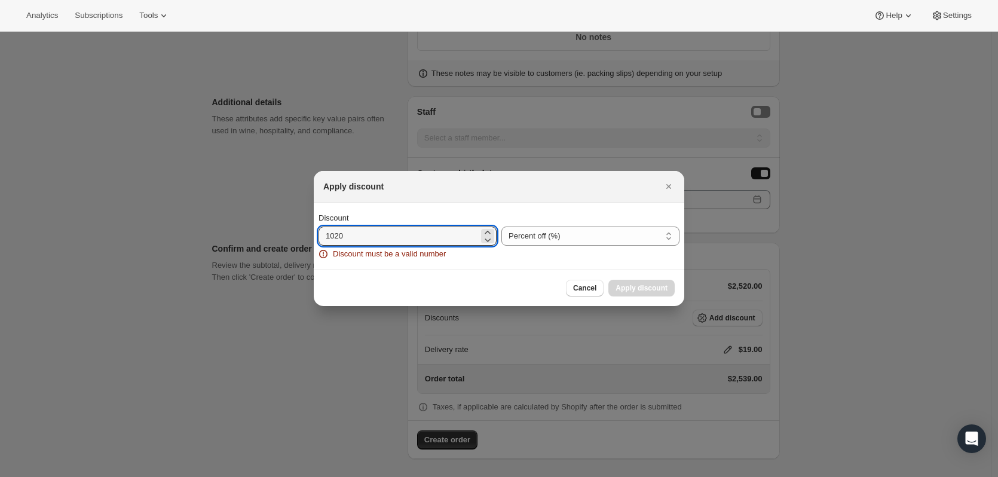
type input "1020"
click at [530, 246] on div "Percent off (%) Amount off ($) Percent off (%)" at bounding box center [591, 236] width 178 height 48
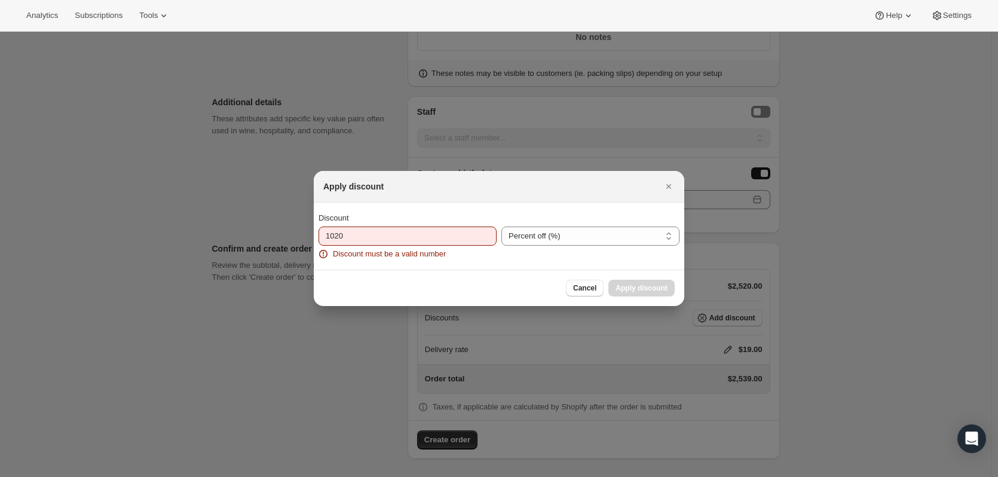
click at [532, 240] on select "Percent off (%) Amount off ($)" at bounding box center [591, 236] width 178 height 19
select select "fixedAmount"
click at [502, 227] on select "Percent off (%) Amount off ($)" at bounding box center [591, 236] width 178 height 19
click at [620, 283] on div "Cancel Apply discount" at bounding box center [620, 288] width 109 height 17
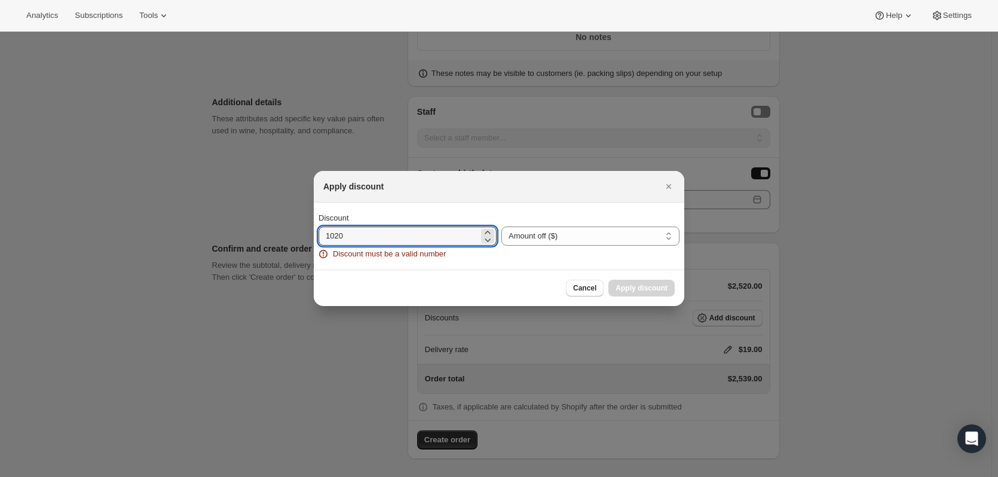
click at [377, 235] on input "1020" at bounding box center [399, 236] width 160 height 19
drag, startPoint x: 377, startPoint y: 235, endPoint x: 265, endPoint y: 239, distance: 111.8
click at [265, 476] on div "Apply discount Discount 1020 Discount must be a valid number Percent off (%) Am…" at bounding box center [499, 478] width 998 height 0
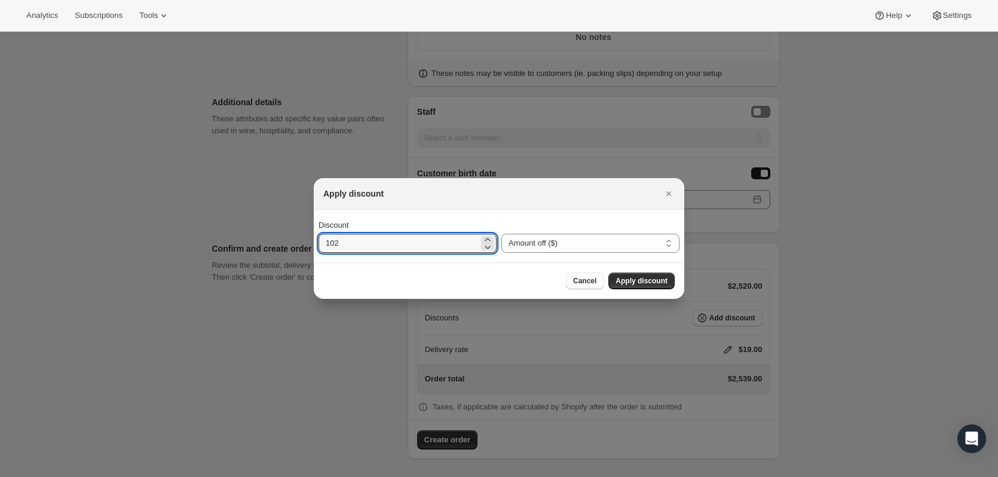
type input "1020"
click at [632, 282] on span "Apply discount" at bounding box center [642, 281] width 52 height 10
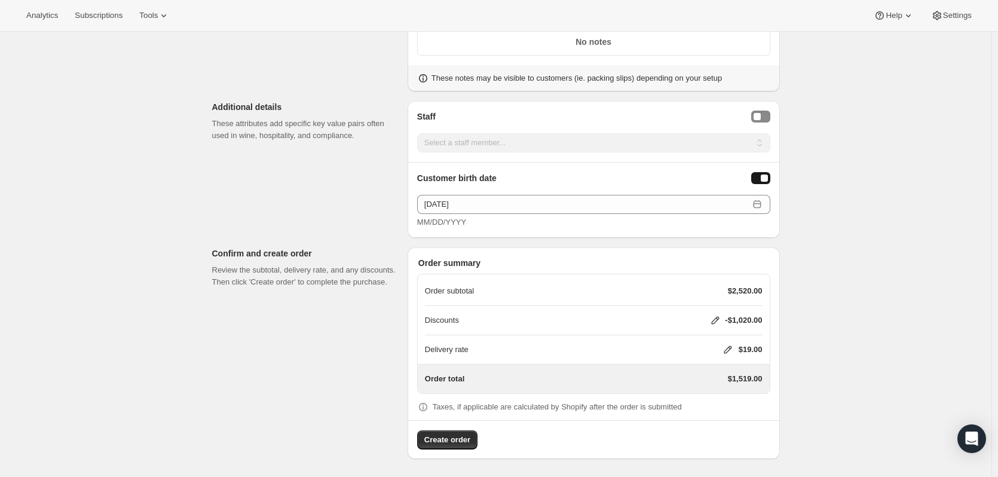
click at [728, 352] on icon at bounding box center [728, 350] width 8 height 8
click at [726, 423] on span "Save" at bounding box center [725, 421] width 17 height 10
click at [469, 447] on button "Create order" at bounding box center [447, 439] width 60 height 19
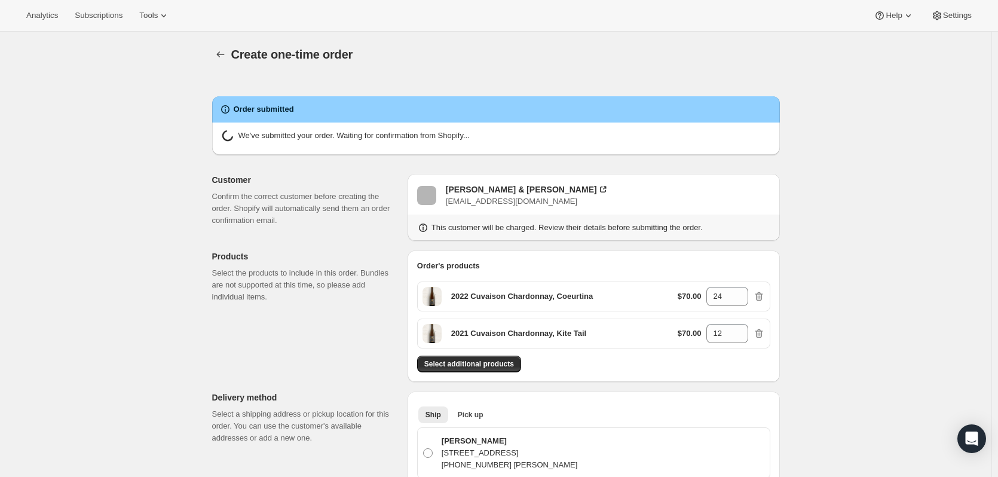
radio input "true"
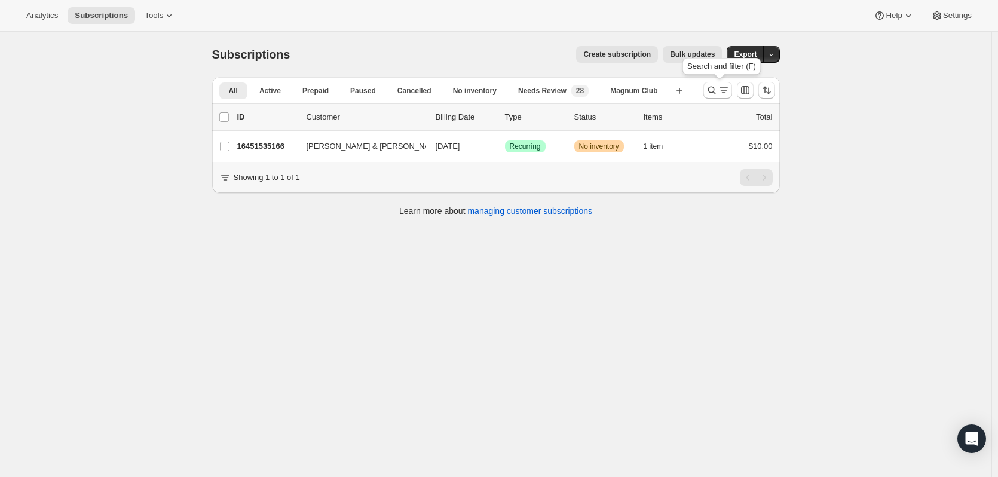
click at [708, 96] on button "Search and filter results" at bounding box center [718, 90] width 29 height 17
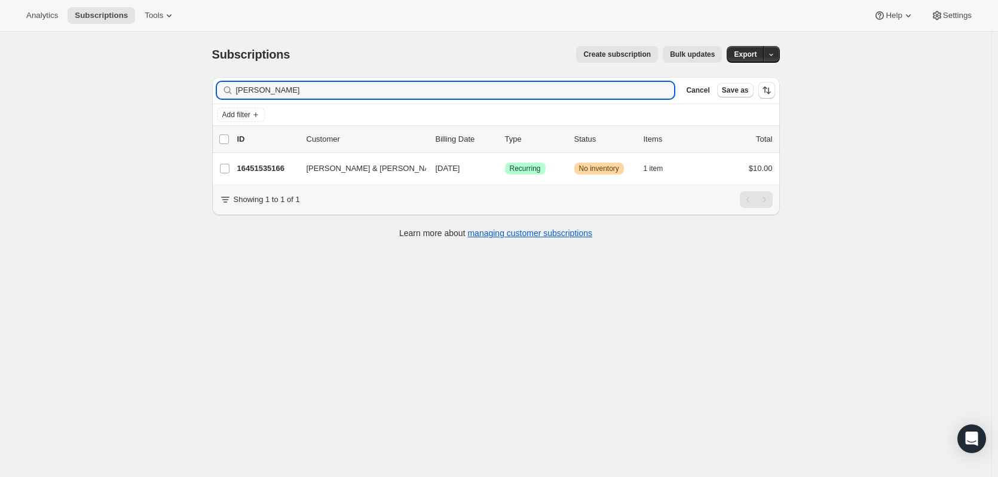
drag, startPoint x: 301, startPoint y: 88, endPoint x: 183, endPoint y: 70, distance: 119.7
click at [181, 71] on div "Subscriptions. This page is ready Subscriptions Create subscription Bulk update…" at bounding box center [496, 270] width 992 height 477
type input "grotten"
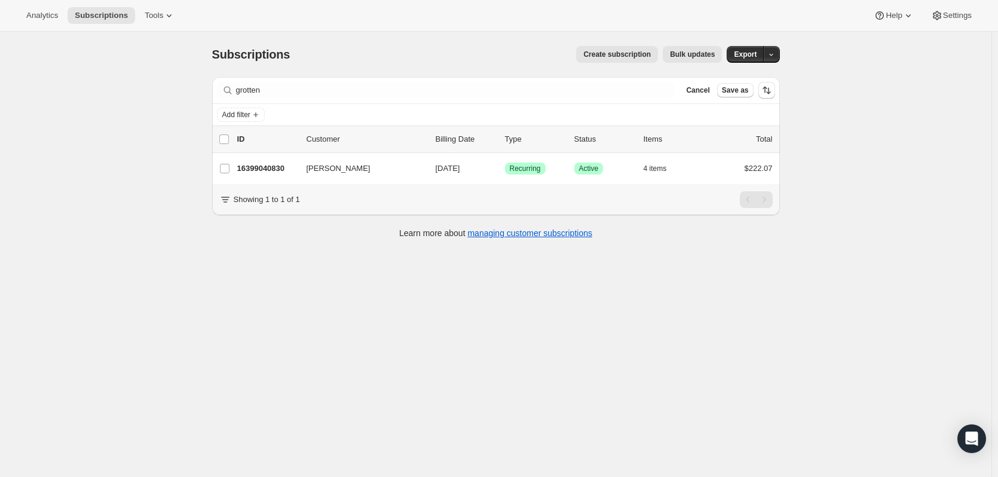
click at [273, 172] on p "16399040830" at bounding box center [267, 169] width 60 height 12
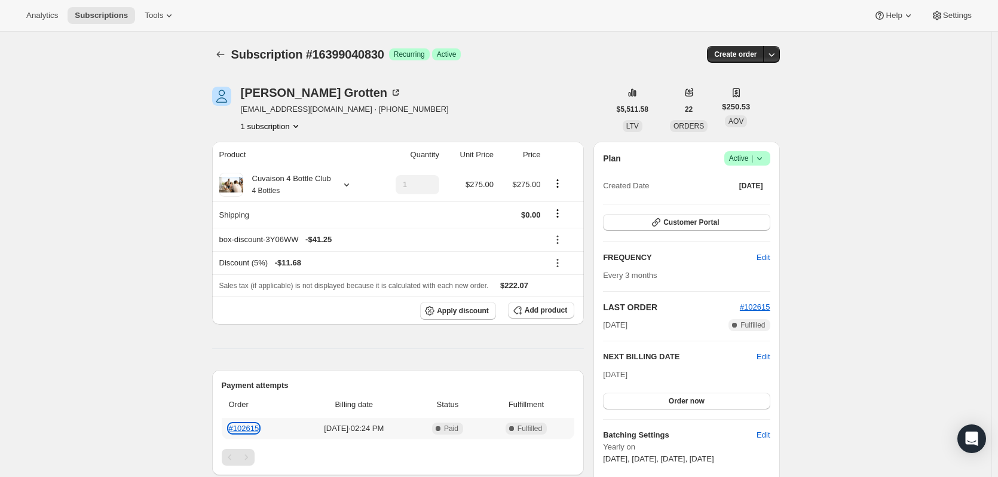
click at [253, 428] on link "#102615" at bounding box center [244, 428] width 30 height 9
click at [780, 54] on button "button" at bounding box center [771, 54] width 17 height 17
click at [736, 99] on span "Create custom one-time order" at bounding box center [724, 99] width 103 height 9
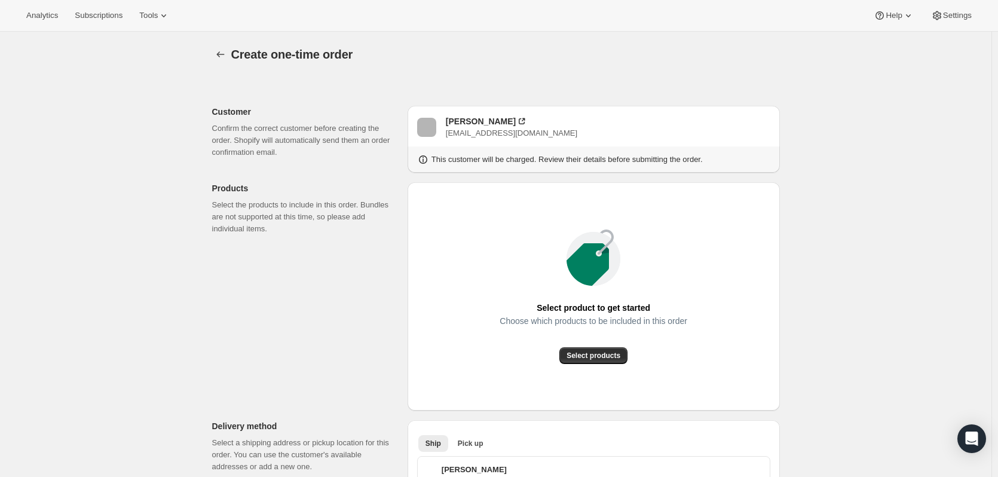
click at [620, 361] on button "Select products" at bounding box center [594, 355] width 68 height 17
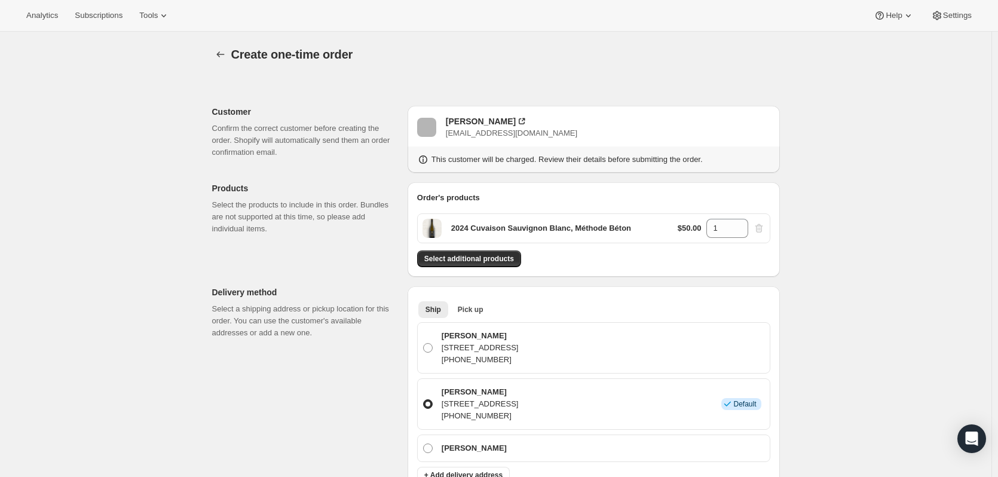
click at [495, 261] on span "Select additional products" at bounding box center [469, 259] width 90 height 10
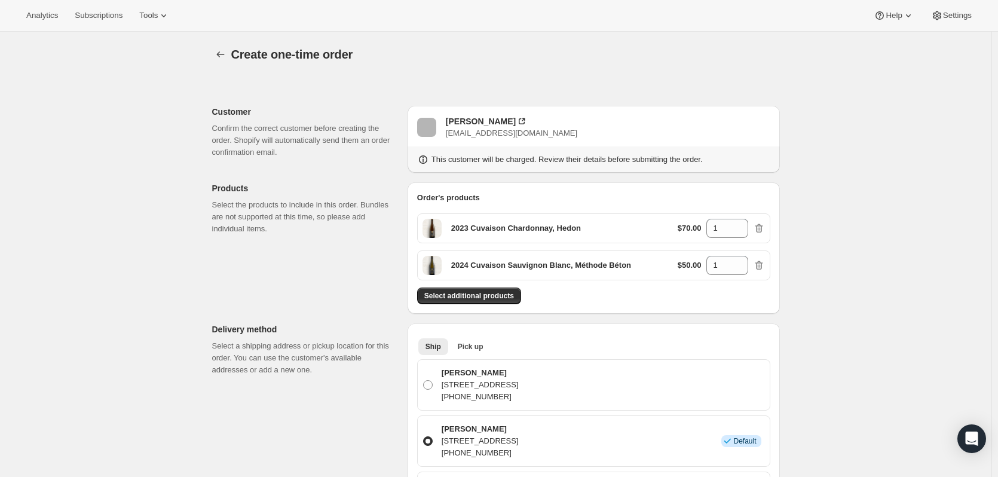
click at [481, 301] on button "Select additional products" at bounding box center [469, 296] width 104 height 17
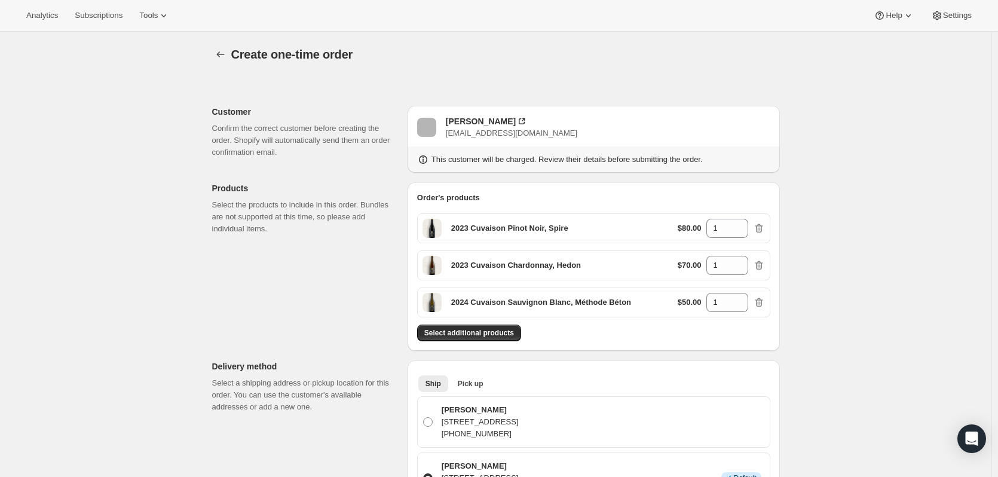
click at [482, 328] on button "Select additional products" at bounding box center [469, 333] width 104 height 17
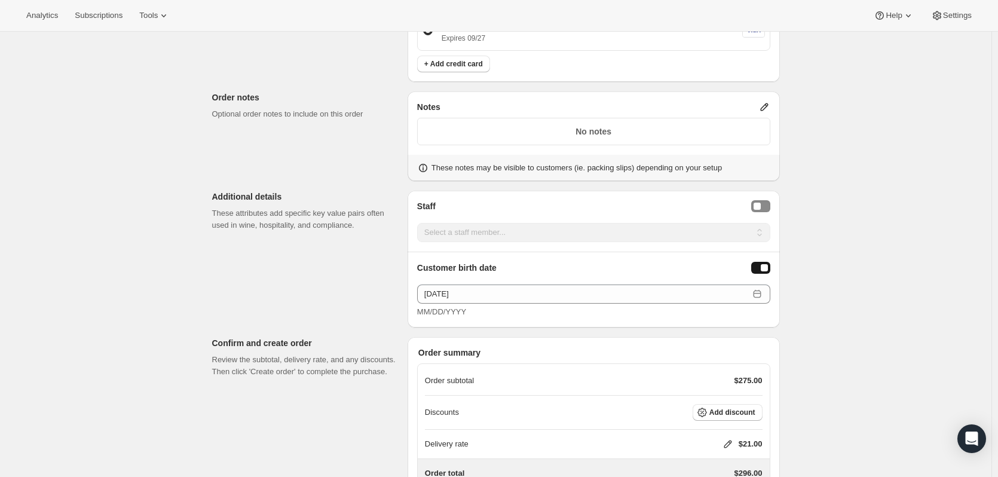
scroll to position [729, 0]
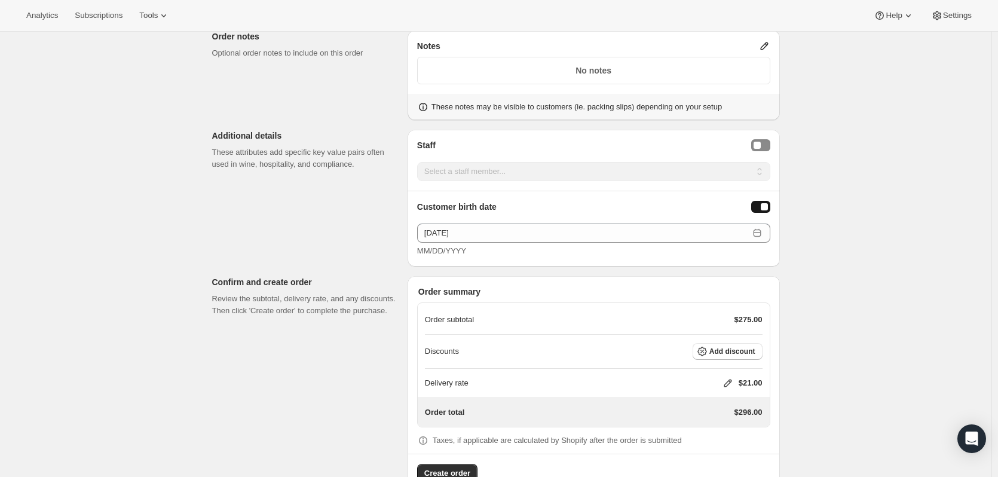
click at [708, 346] on icon "button" at bounding box center [702, 352] width 12 height 12
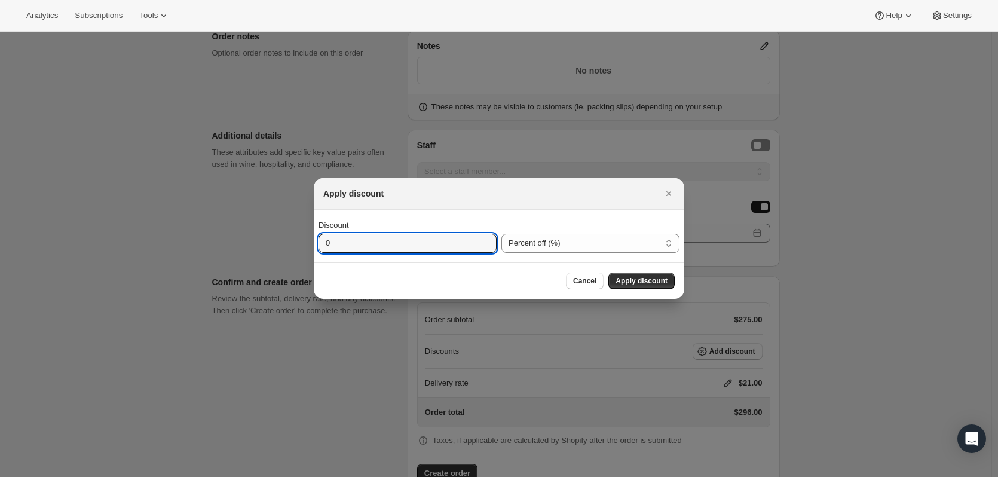
click at [354, 240] on input "0" at bounding box center [399, 243] width 160 height 19
type input "100"
click at [665, 278] on span "Apply discount" at bounding box center [642, 281] width 52 height 10
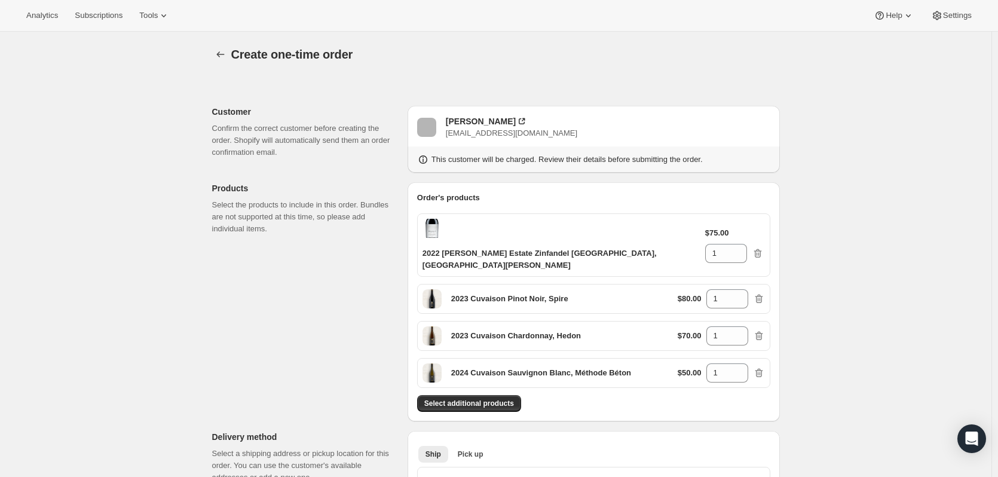
scroll to position [725, 0]
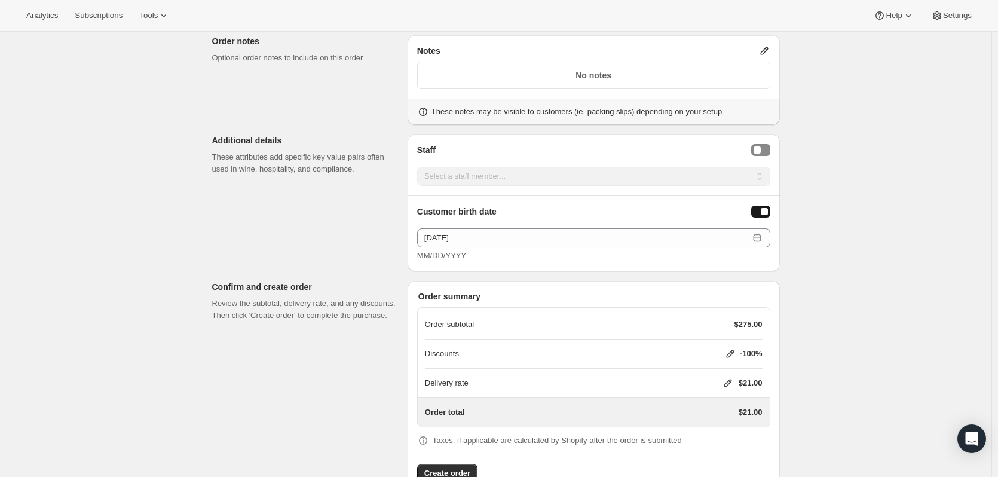
click at [722, 377] on div "Delivery rate $21.00" at bounding box center [594, 383] width 338 height 12
click at [729, 377] on icon at bounding box center [728, 383] width 12 height 12
click at [720, 416] on button "Save" at bounding box center [725, 420] width 31 height 17
click at [466, 467] on span "Create order" at bounding box center [447, 473] width 46 height 12
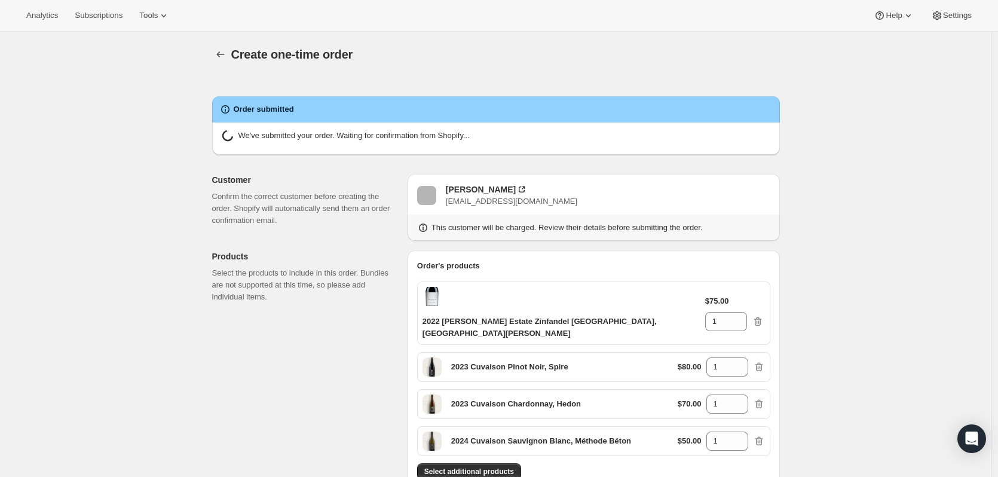
radio input "true"
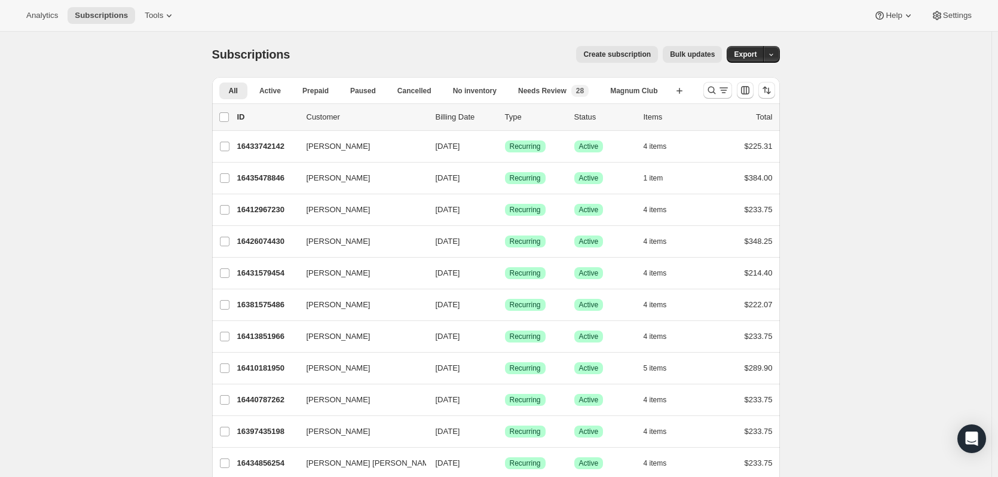
click at [716, 90] on icon "Search and filter results" at bounding box center [712, 90] width 12 height 12
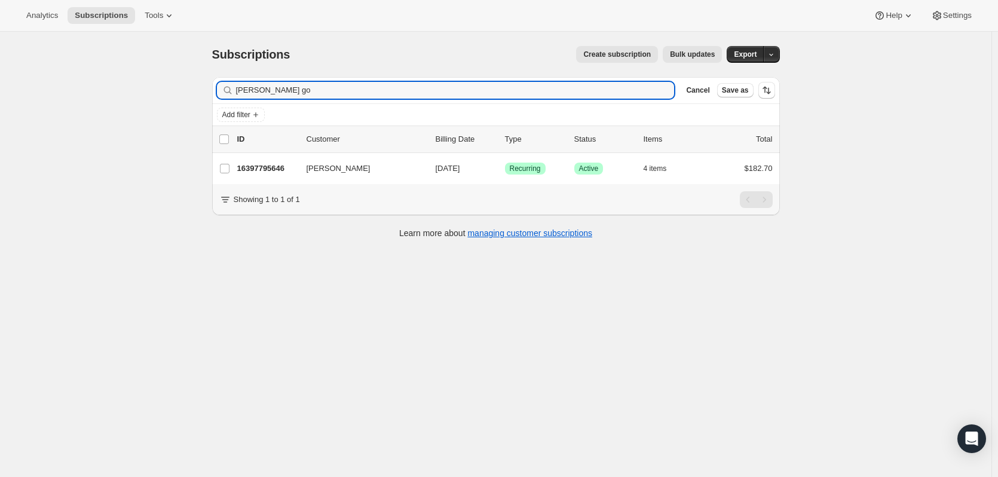
type input "elyse go"
click at [270, 174] on p "16397795646" at bounding box center [267, 169] width 60 height 12
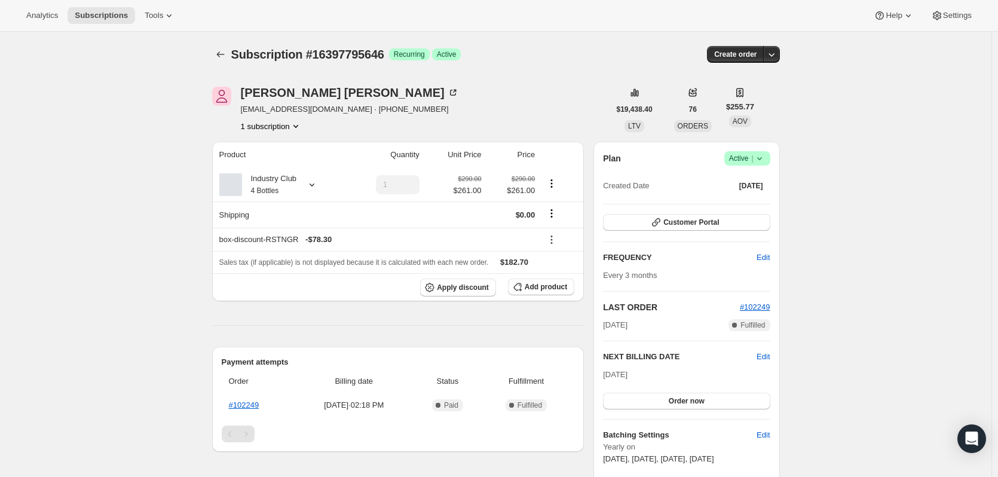
click at [778, 60] on icon "button" at bounding box center [772, 54] width 12 height 12
click at [730, 102] on span "Create custom one-time order" at bounding box center [724, 99] width 103 height 9
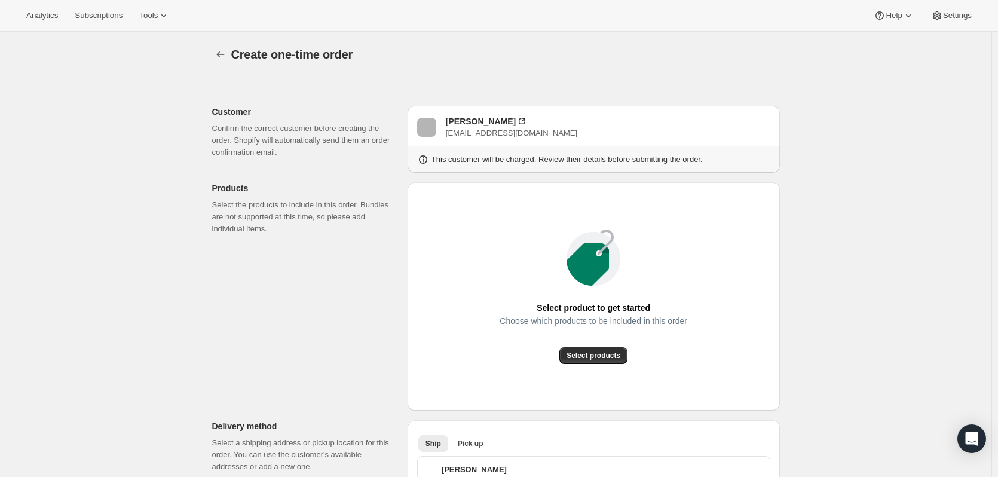
click at [591, 352] on span "Select products" at bounding box center [594, 356] width 54 height 10
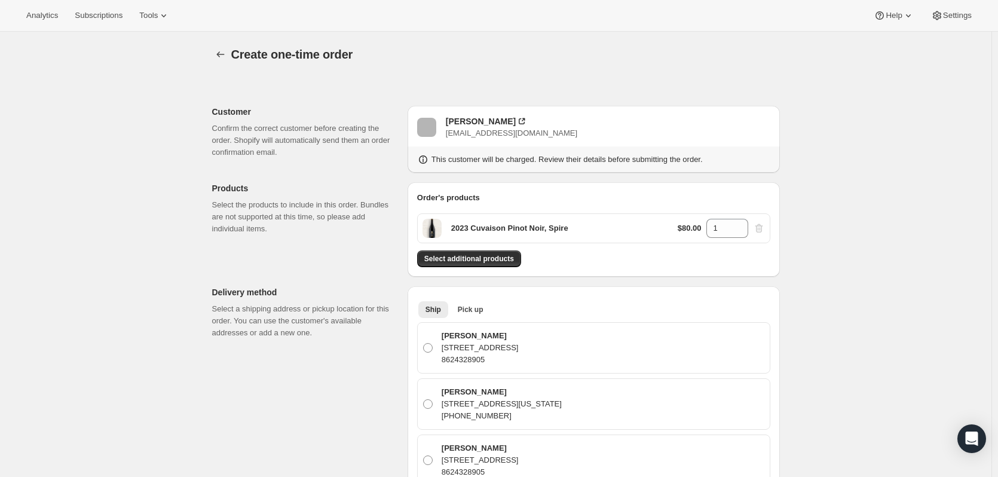
click at [487, 258] on span "Select additional products" at bounding box center [469, 259] width 90 height 10
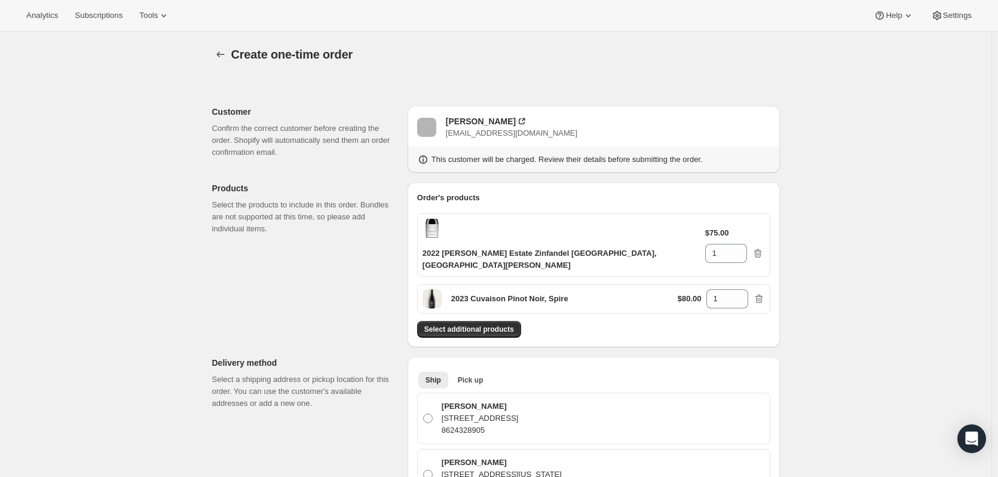
click at [474, 321] on button "Select additional products" at bounding box center [469, 329] width 104 height 17
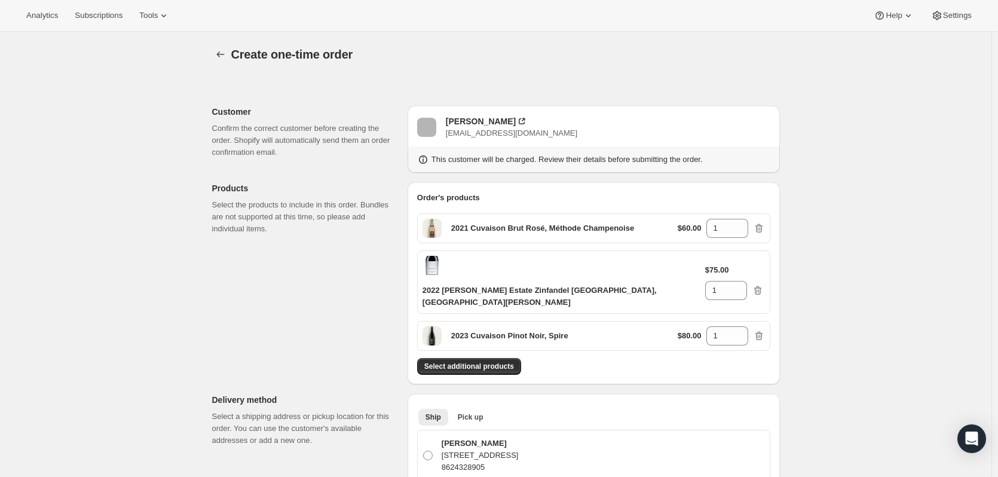
click at [467, 362] on span "Select additional products" at bounding box center [469, 367] width 90 height 10
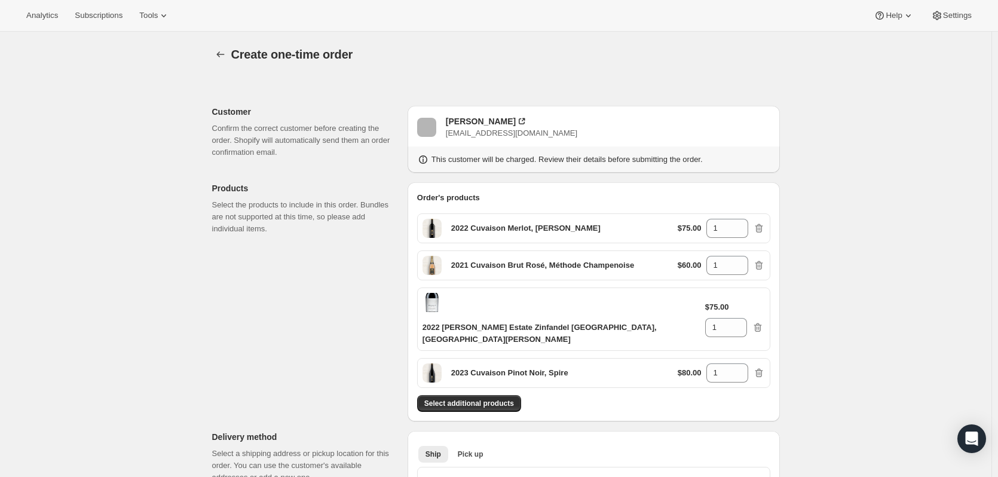
click at [463, 399] on span "Select additional products" at bounding box center [469, 404] width 90 height 10
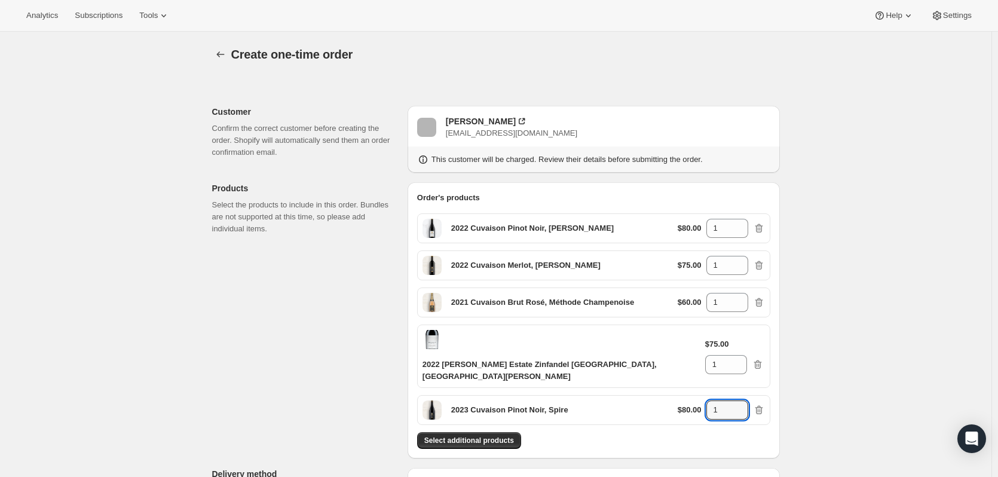
click at [736, 408] on icon at bounding box center [740, 414] width 12 height 12
click at [731, 401] on input "1" at bounding box center [719, 410] width 24 height 19
click at [740, 408] on icon at bounding box center [740, 414] width 12 height 12
click at [748, 395] on div "2023 Cuvaison Pinot Noir, Spire $80.00 1" at bounding box center [593, 410] width 353 height 30
click at [745, 401] on icon at bounding box center [740, 407] width 12 height 12
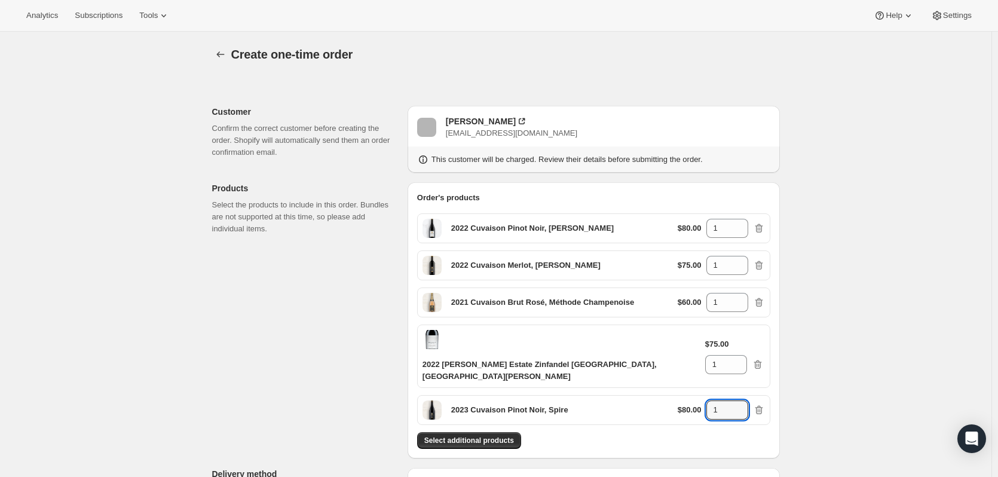
type input "2"
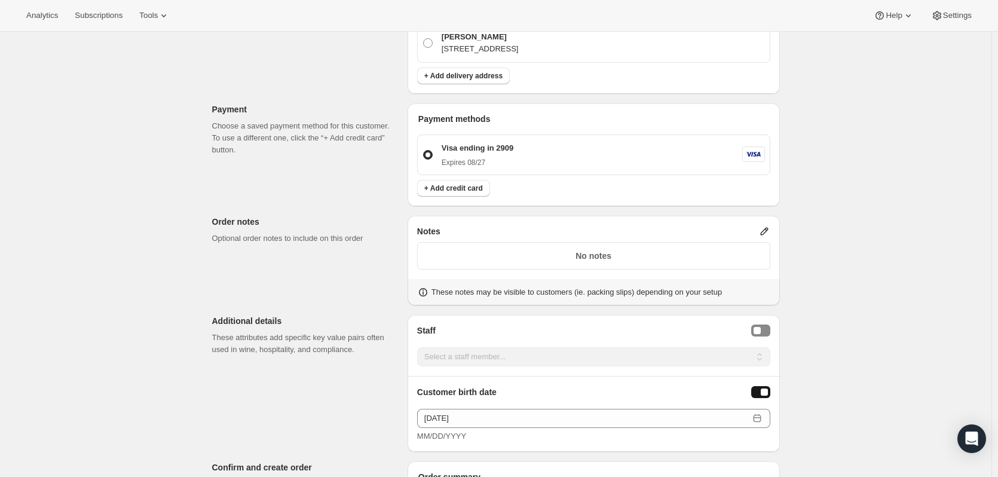
scroll to position [2318, 0]
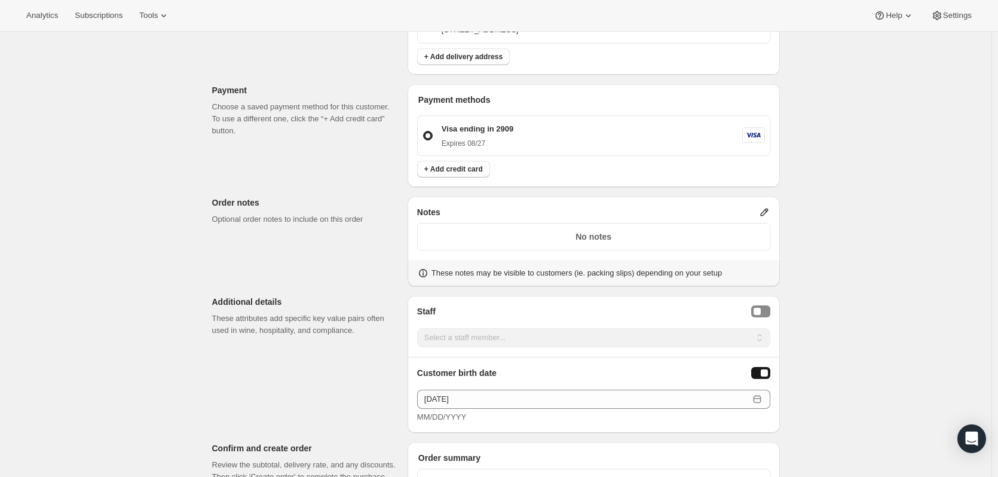
click at [769, 206] on icon at bounding box center [765, 212] width 12 height 12
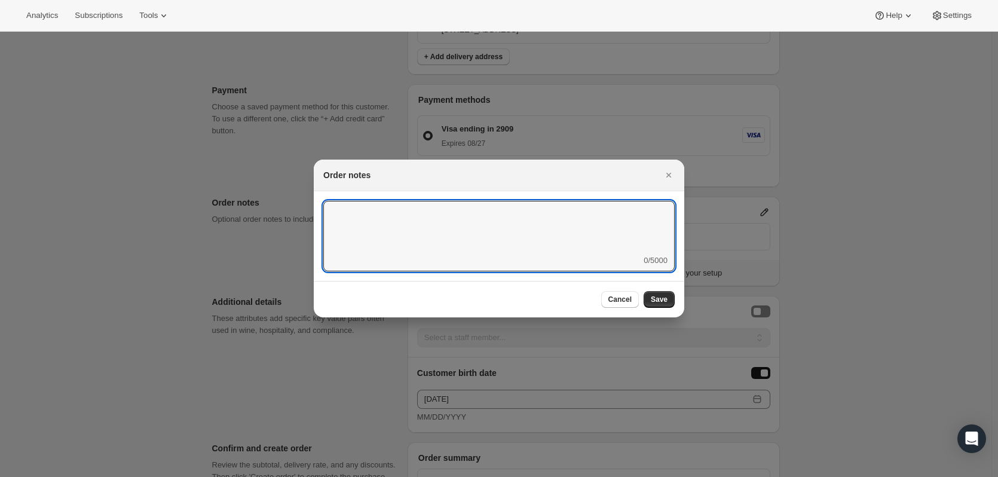
click at [631, 217] on textarea ":reu:" at bounding box center [499, 228] width 352 height 54
drag, startPoint x: 375, startPoint y: 209, endPoint x: 369, endPoint y: 249, distance: 41.1
click at [369, 249] on textarea "Doorman whil sign for order" at bounding box center [499, 228] width 352 height 54
drag, startPoint x: 380, startPoint y: 209, endPoint x: 366, endPoint y: 211, distance: 14.5
click at [366, 211] on textarea "Doorman whil sign for order" at bounding box center [499, 228] width 352 height 54
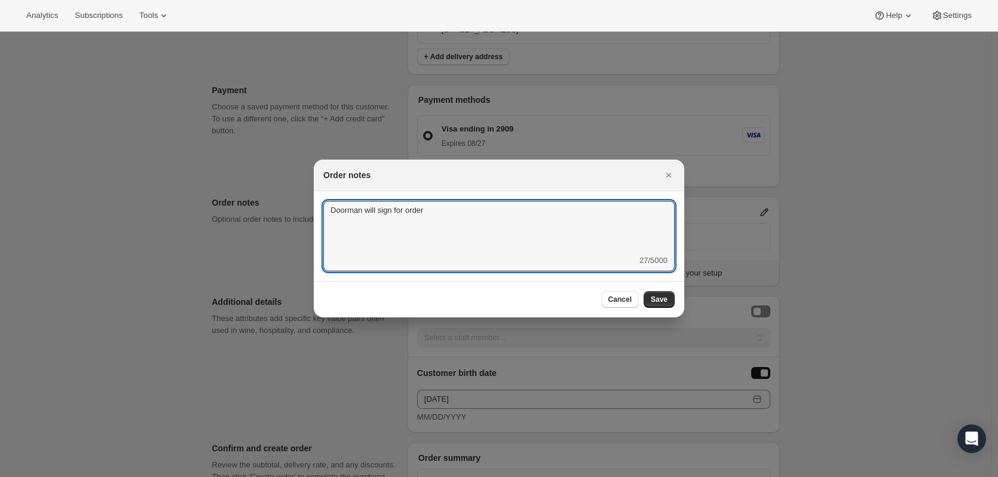
type textarea "Doorman will sign for order"
click at [652, 301] on span "Save" at bounding box center [659, 300] width 17 height 10
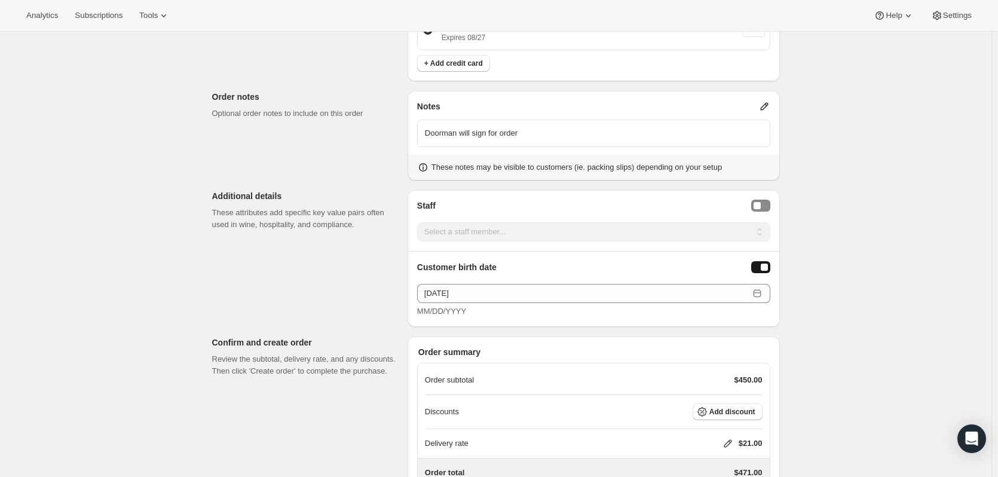
scroll to position [2443, 0]
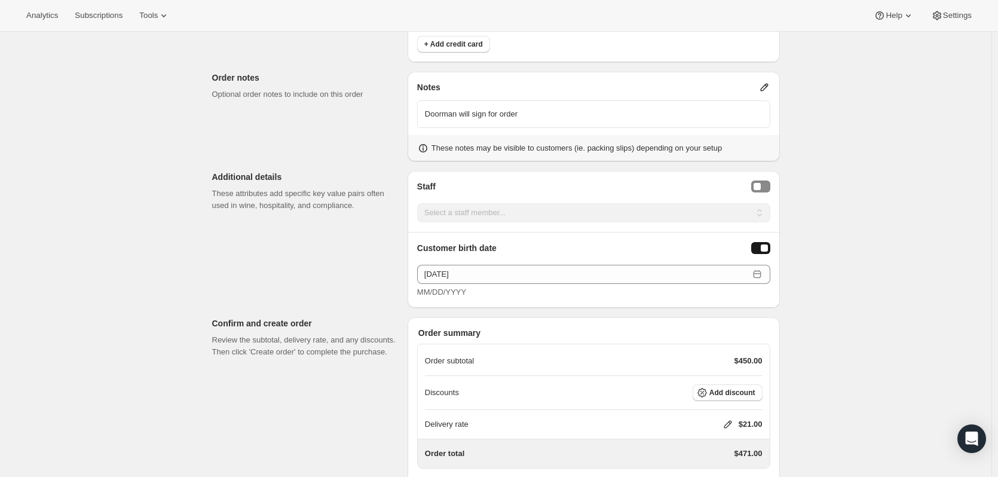
click at [737, 388] on span "Add discount" at bounding box center [733, 393] width 46 height 10
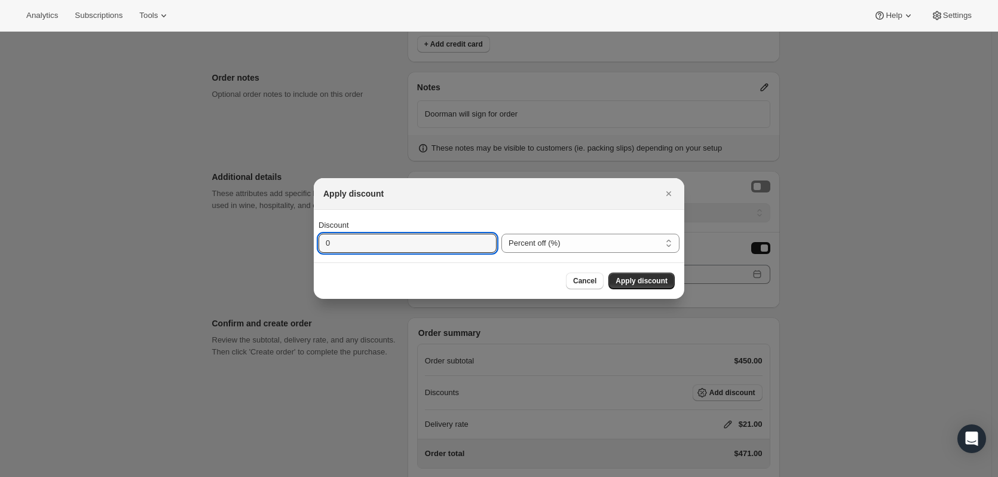
click at [451, 252] on input "0" at bounding box center [399, 243] width 160 height 19
type input "100"
click at [639, 279] on span "Apply discount" at bounding box center [642, 281] width 52 height 10
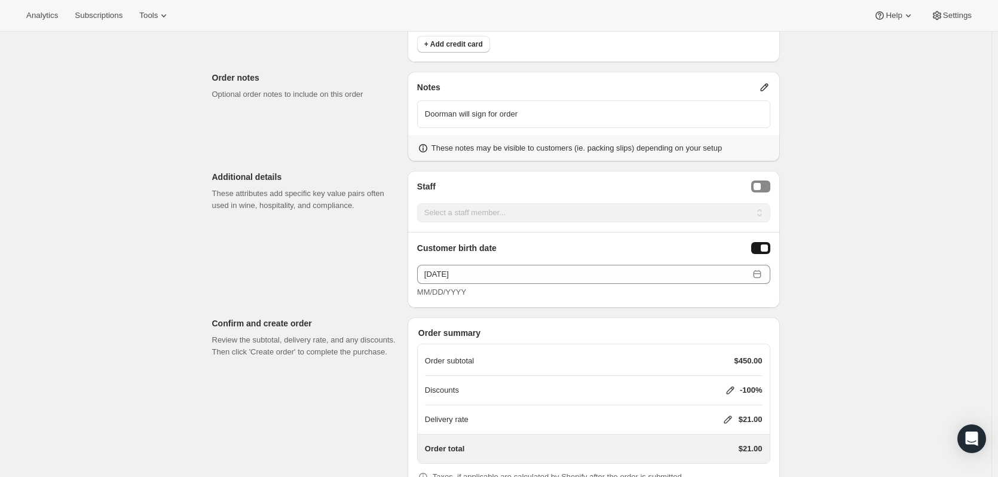
click at [731, 414] on icon at bounding box center [728, 420] width 12 height 12
click at [721, 359] on button "Save" at bounding box center [725, 364] width 31 height 17
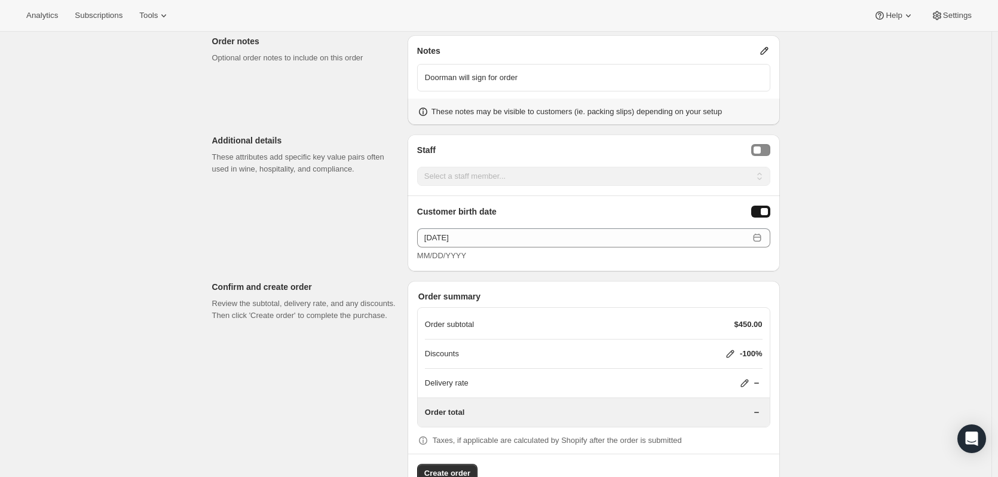
click at [456, 467] on span "Create order" at bounding box center [447, 473] width 46 height 12
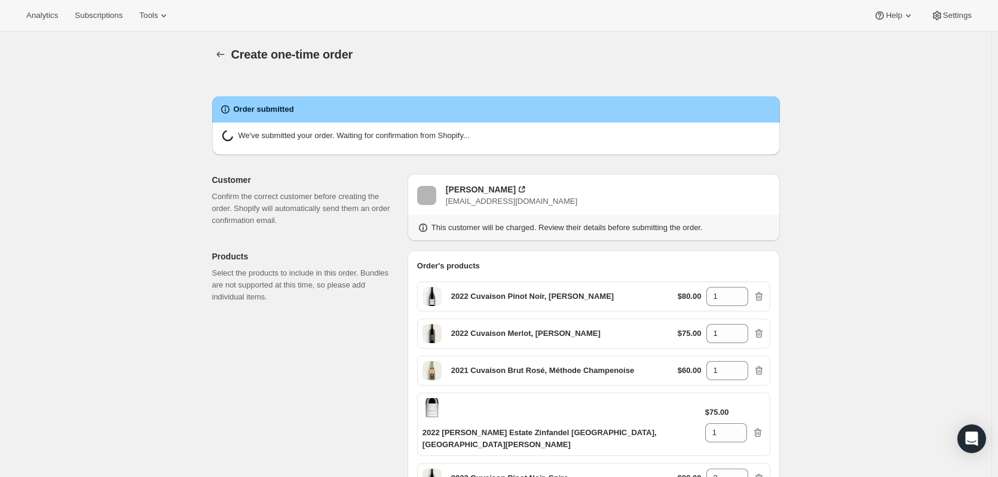
radio input "true"
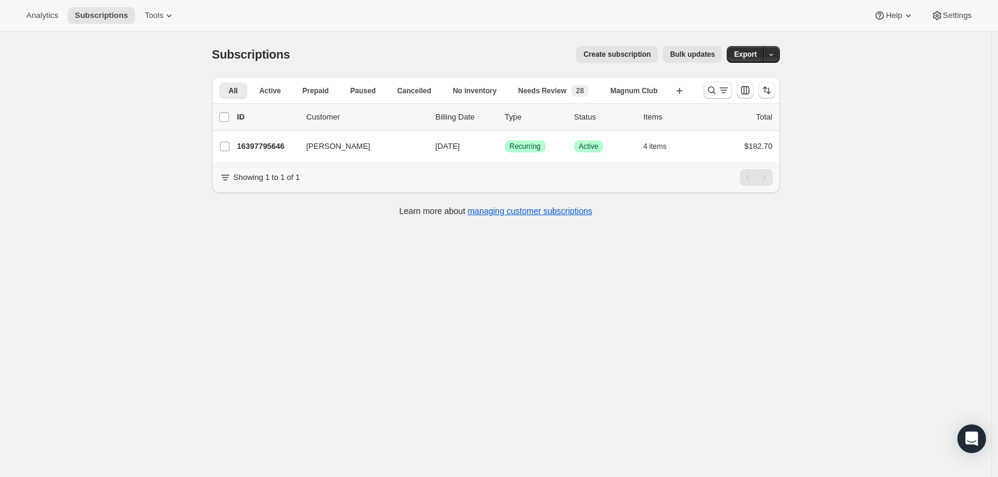
click at [714, 93] on icon "Search and filter results" at bounding box center [712, 90] width 12 height 12
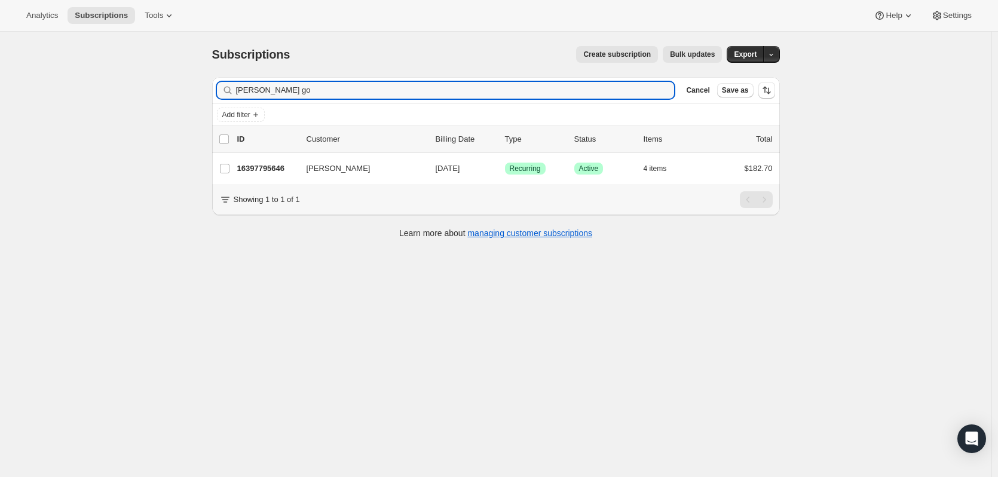
drag, startPoint x: 330, startPoint y: 84, endPoint x: 190, endPoint y: 99, distance: 140.7
click at [190, 99] on div "Subscriptions. This page is ready Subscriptions Create subscription Bulk update…" at bounding box center [496, 270] width 992 height 477
type input "a"
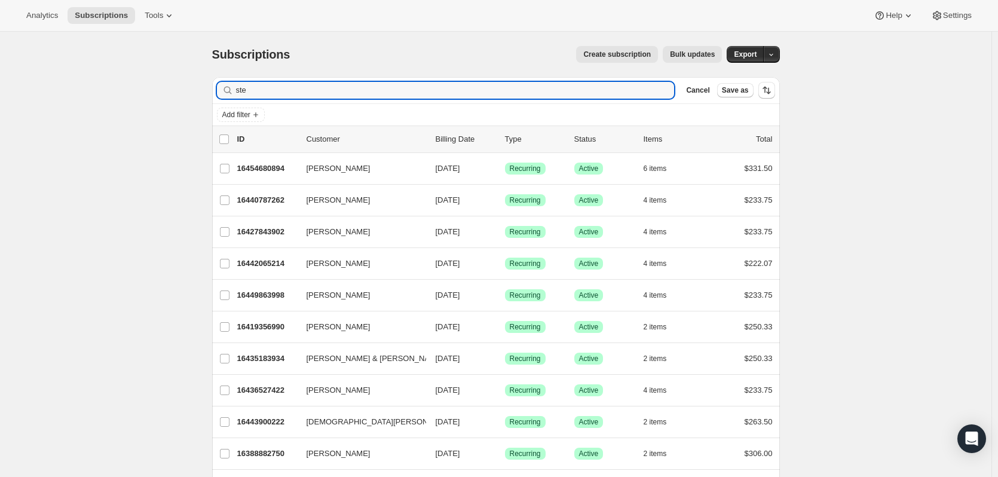
type input "ste"
click at [285, 227] on p "16427843902" at bounding box center [267, 232] width 60 height 12
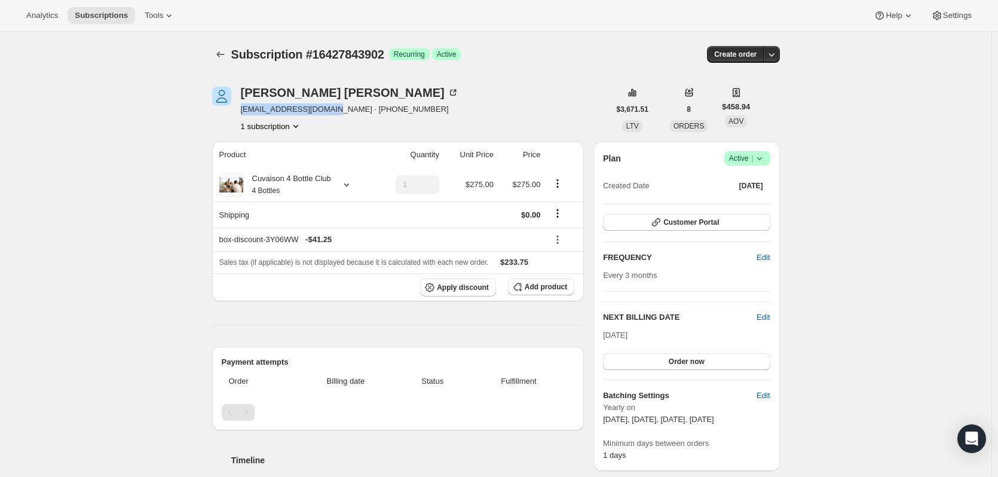
drag, startPoint x: 243, startPoint y: 111, endPoint x: 338, endPoint y: 115, distance: 94.5
click at [338, 115] on span "[EMAIL_ADDRESS][DOMAIN_NAME] · [PHONE_NUMBER]" at bounding box center [350, 109] width 218 height 12
copy span "[EMAIL_ADDRESS][DOMAIN_NAME]"
click at [313, 96] on div "[PERSON_NAME]" at bounding box center [350, 93] width 218 height 12
click at [774, 49] on icon "button" at bounding box center [772, 54] width 12 height 12
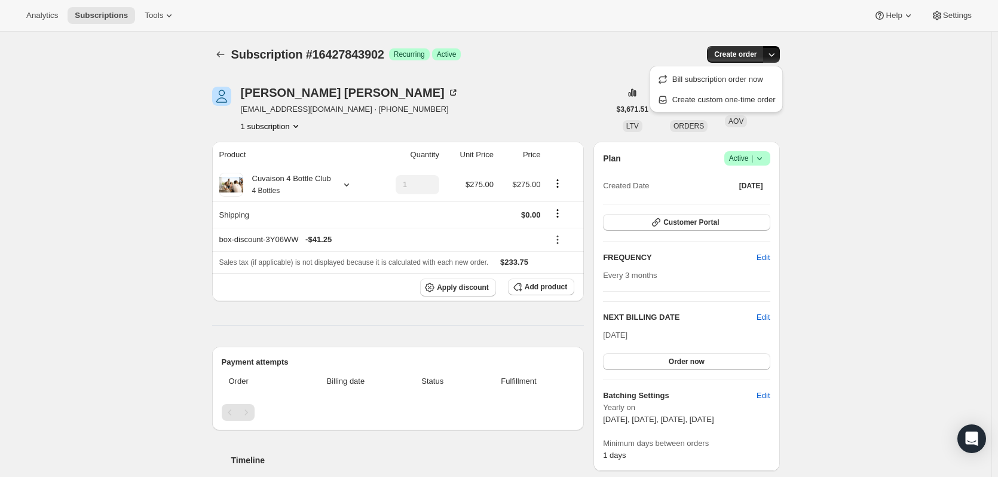
click at [775, 56] on icon "button" at bounding box center [772, 54] width 12 height 12
click at [762, 100] on span "Create custom one-time order" at bounding box center [724, 99] width 103 height 9
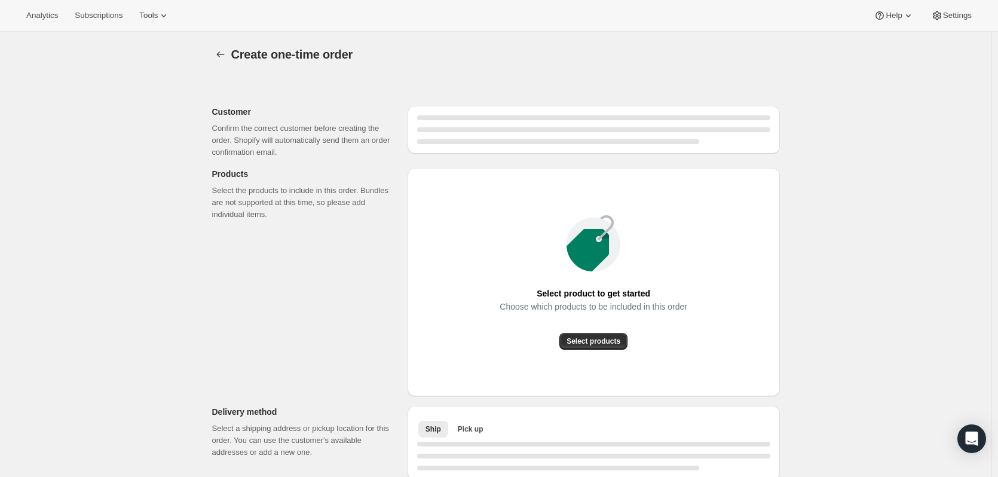
click at [574, 335] on button "Select products" at bounding box center [594, 341] width 68 height 17
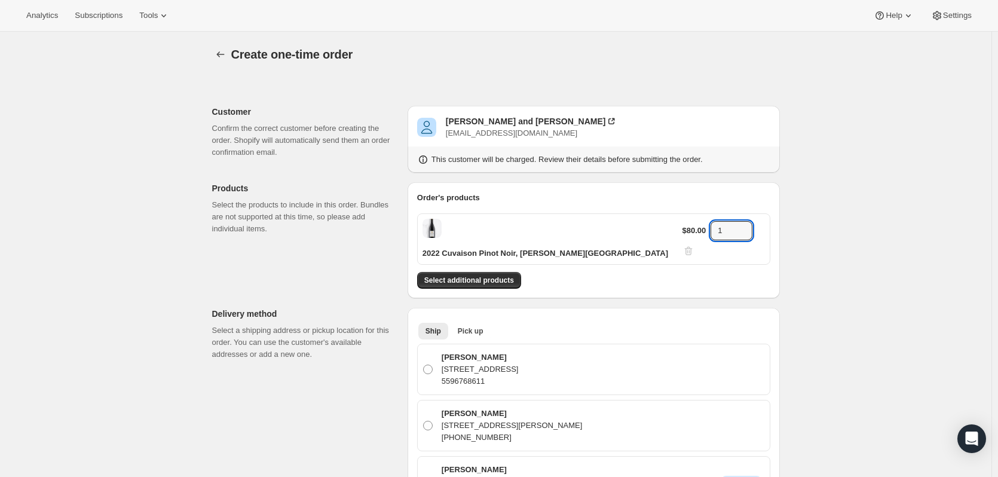
click at [746, 221] on icon at bounding box center [744, 227] width 12 height 12
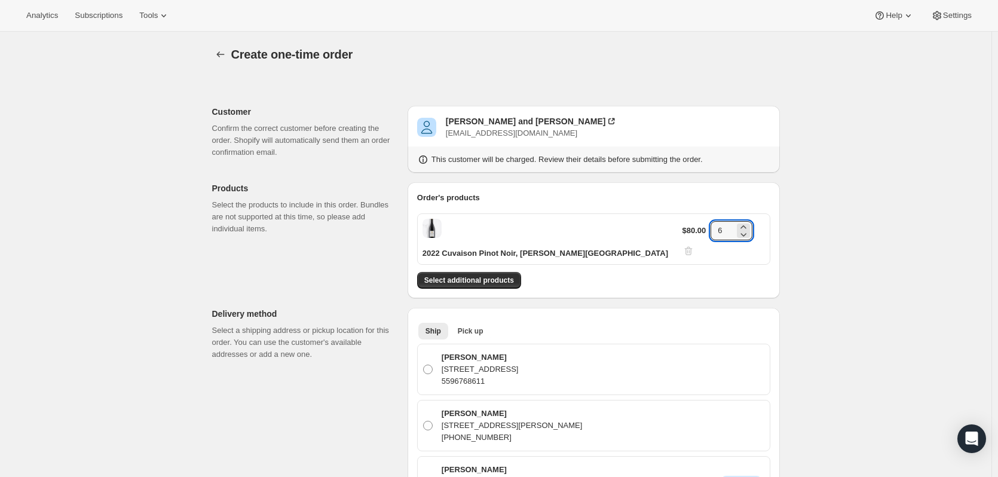
click at [512, 276] on span "Select additional products" at bounding box center [469, 281] width 90 height 10
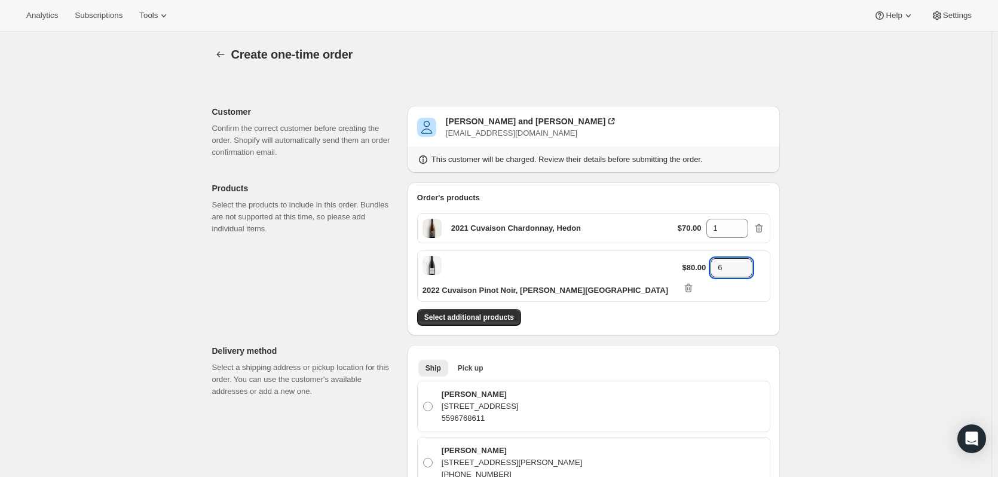
click at [740, 259] on icon at bounding box center [744, 264] width 12 height 12
click at [741, 270] on icon at bounding box center [744, 272] width 6 height 4
type input "6"
click at [742, 222] on icon at bounding box center [740, 225] width 12 height 12
type input "2"
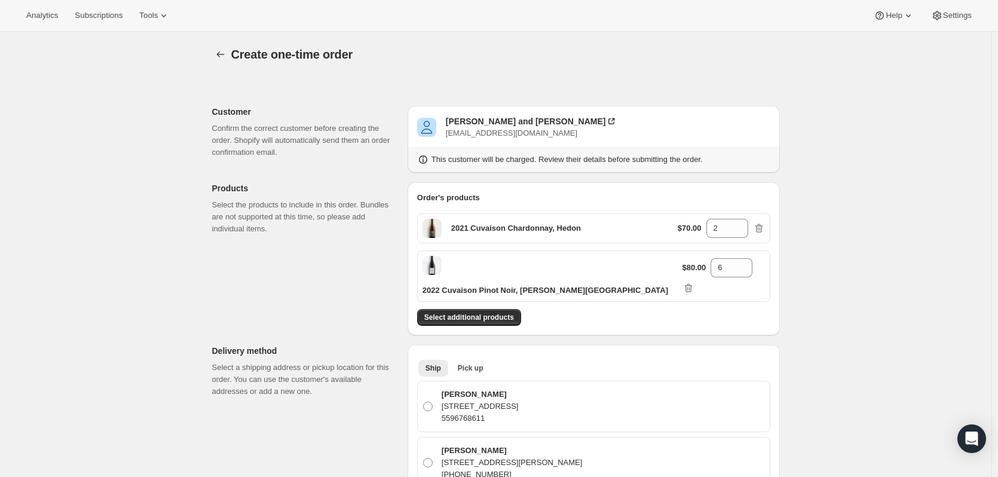
click at [479, 313] on span "Select additional products" at bounding box center [469, 318] width 90 height 10
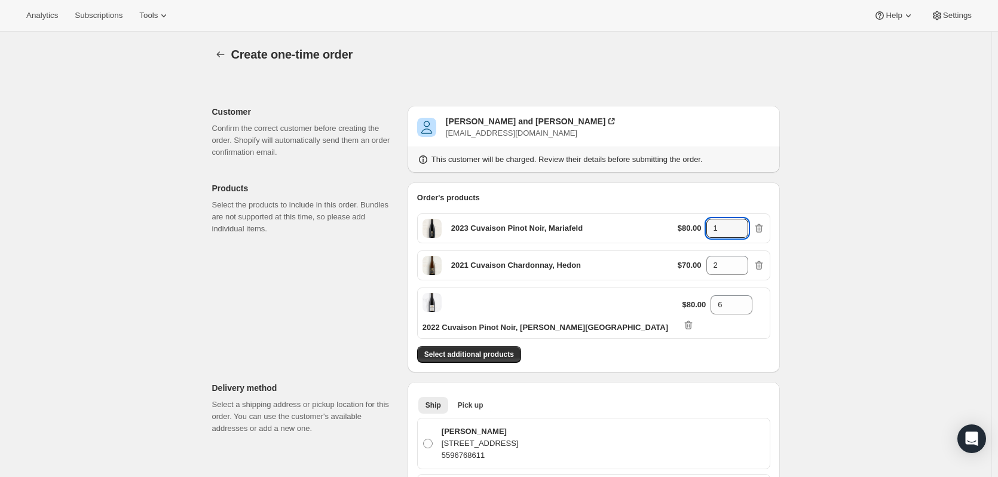
click at [745, 224] on icon at bounding box center [740, 225] width 12 height 12
type input "2"
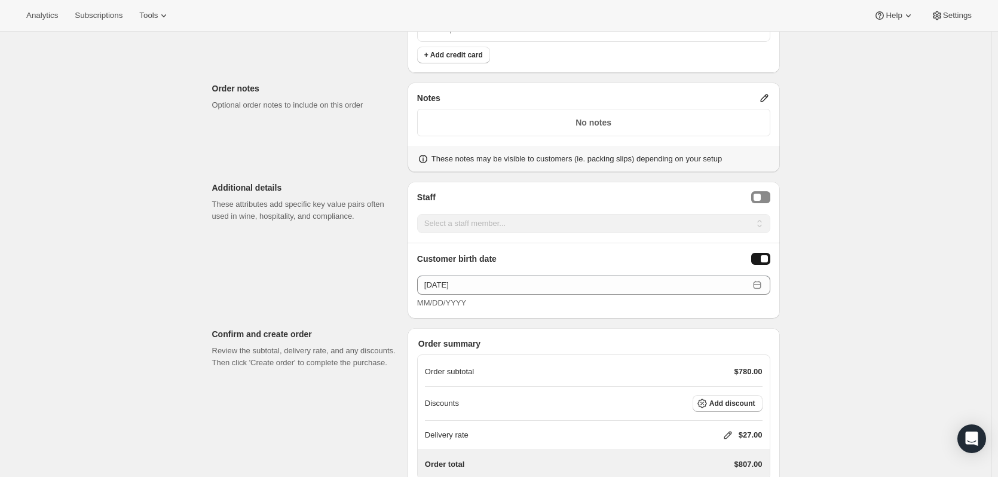
scroll to position [760, 0]
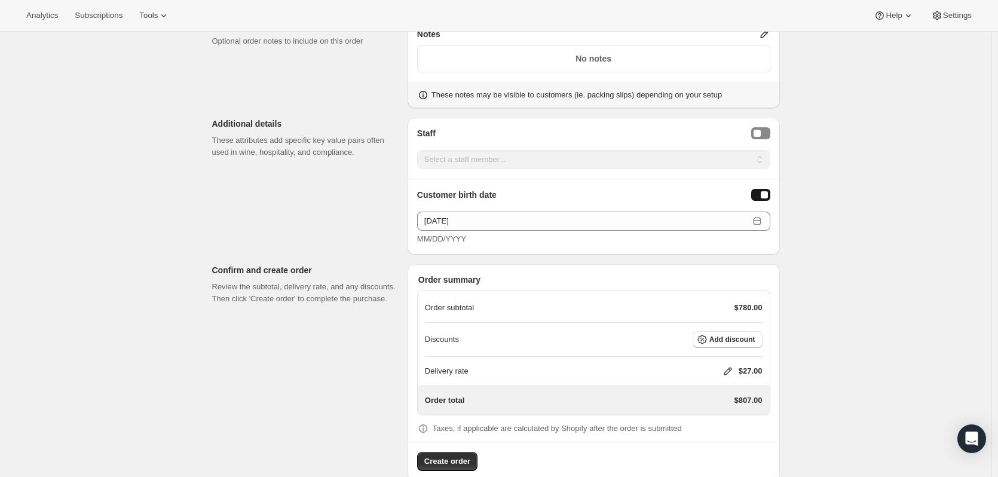
click at [752, 331] on button "Add discount" at bounding box center [728, 339] width 70 height 17
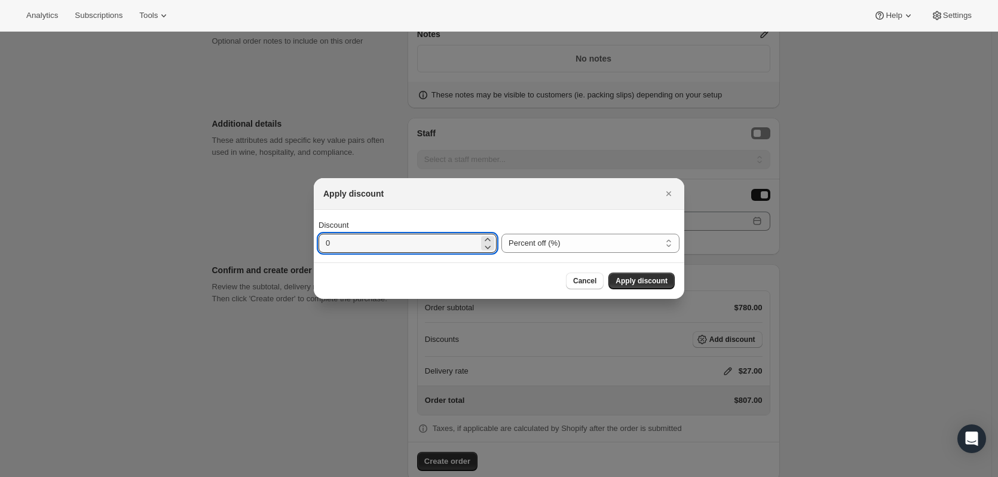
click at [426, 250] on input "0" at bounding box center [399, 243] width 160 height 19
type input "15"
click at [628, 284] on span "Apply discount" at bounding box center [642, 281] width 52 height 10
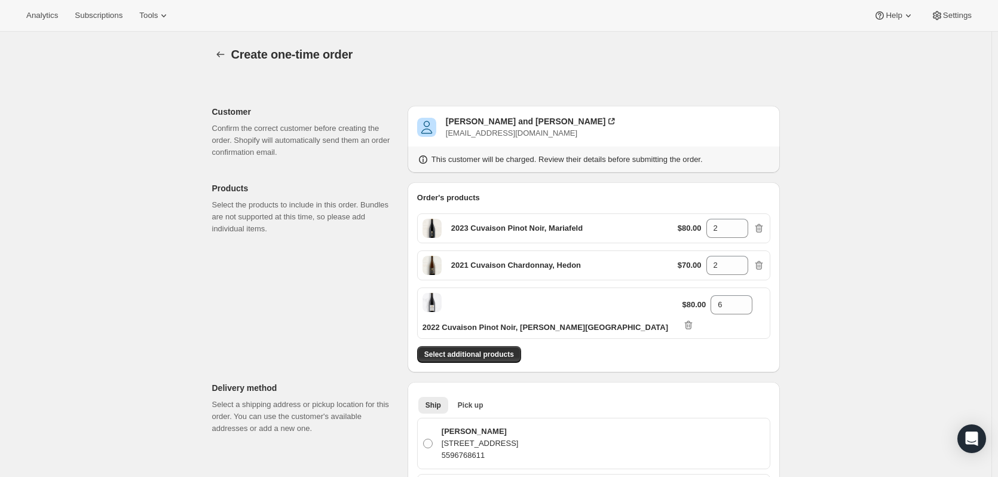
scroll to position [756, 0]
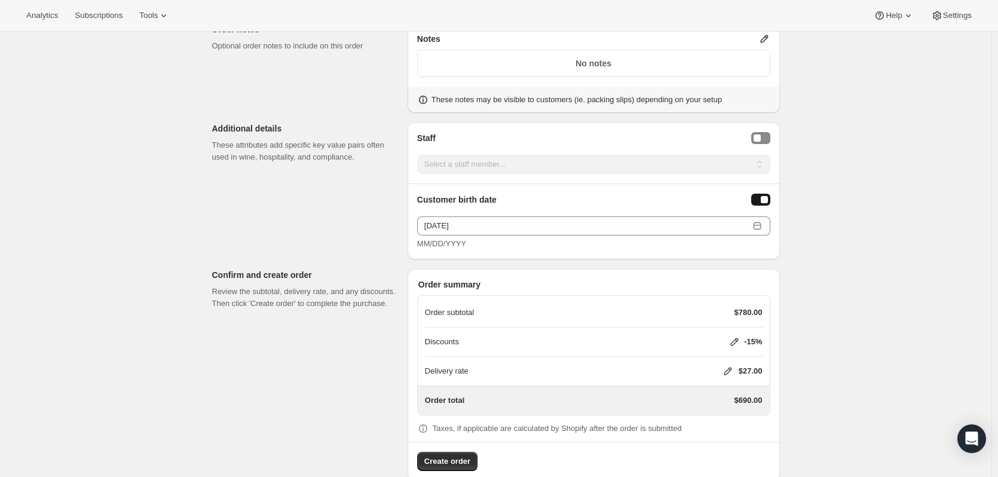
click at [728, 368] on icon at bounding box center [728, 372] width 8 height 8
click at [726, 418] on span "Save" at bounding box center [725, 421] width 17 height 10
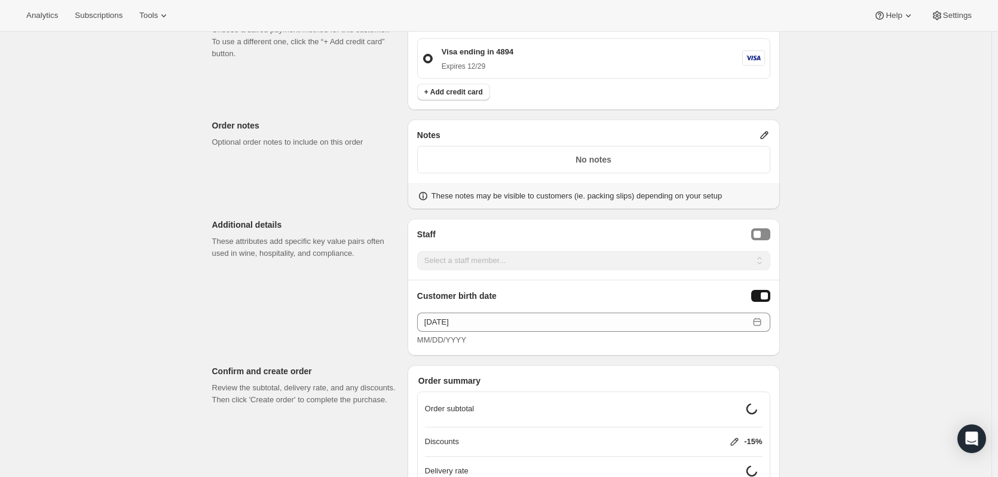
scroll to position [655, 0]
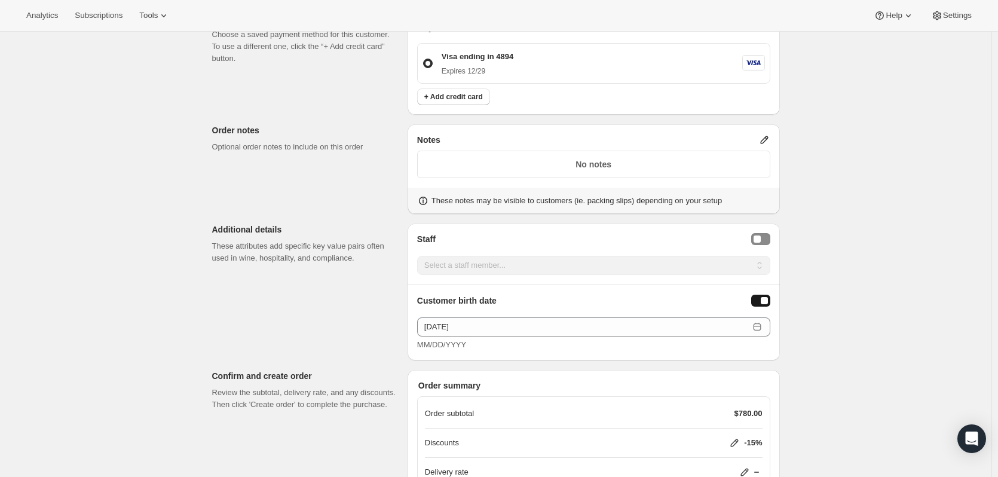
click at [761, 236] on div "Staff Selector" at bounding box center [757, 239] width 7 height 7
click at [762, 256] on select "Select a staff member... [PERSON_NAME] Rafa [PERSON_NAME] [PERSON_NAME] [PERSON…" at bounding box center [593, 265] width 353 height 19
select select "associate-0"
click at [420, 256] on select "Select a staff member... [PERSON_NAME] Rafa [PERSON_NAME] [PERSON_NAME] [PERSON…" at bounding box center [593, 265] width 353 height 19
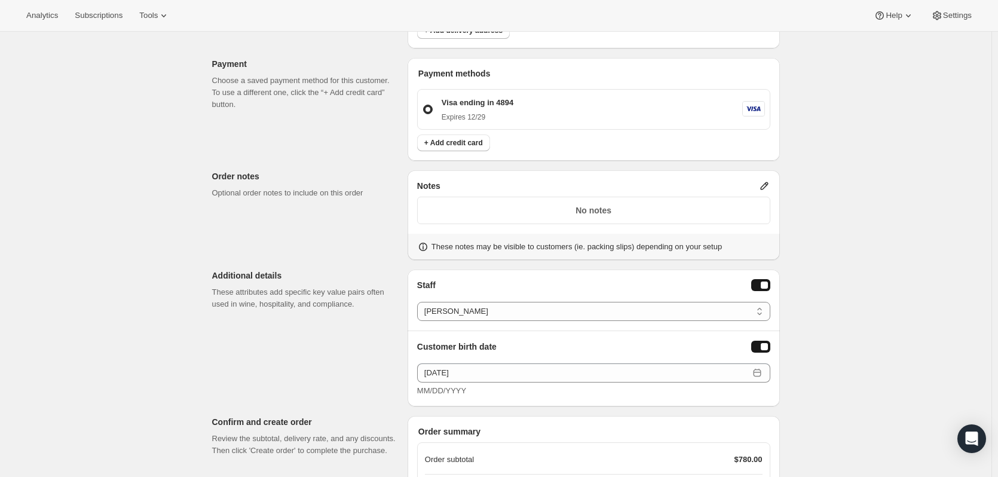
scroll to position [600, 0]
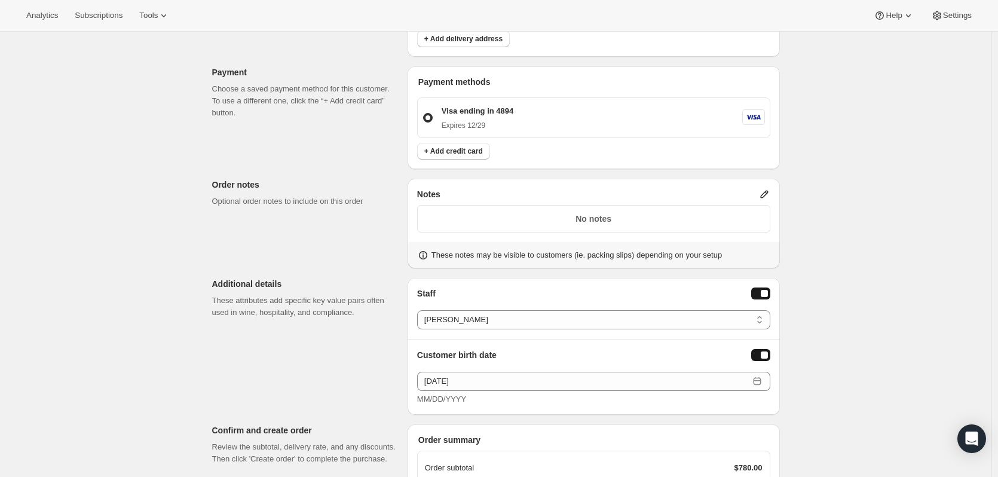
click at [761, 188] on icon at bounding box center [765, 194] width 12 height 12
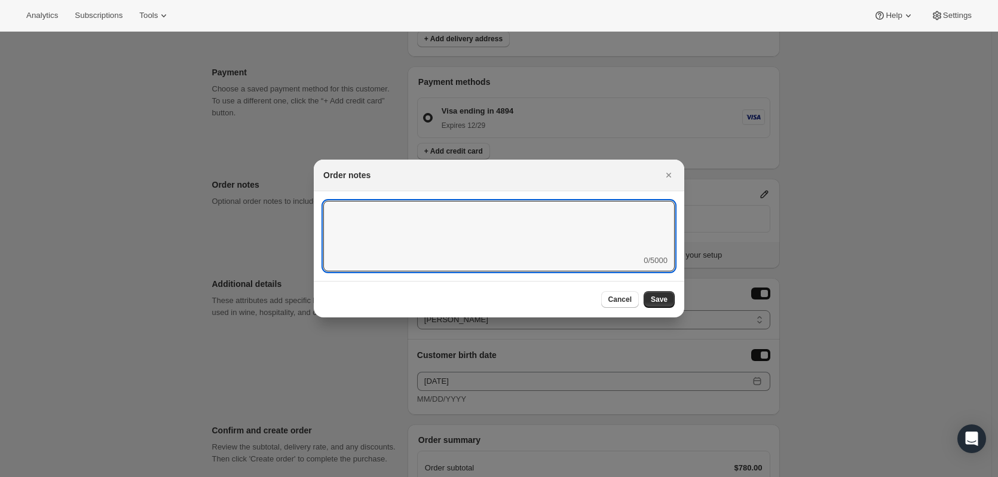
click at [526, 228] on textarea ":ren:" at bounding box center [499, 228] width 352 height 54
type textarea "Add extra tape to box"
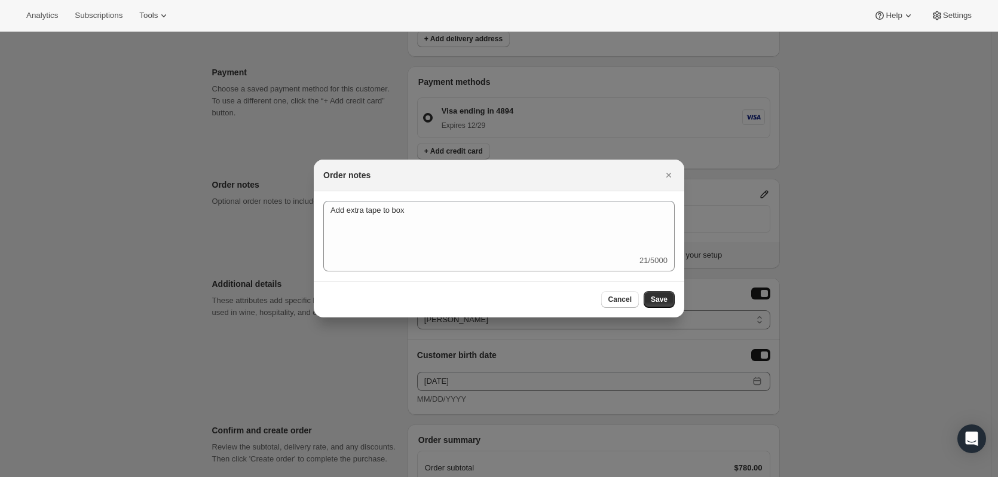
click at [667, 294] on button "Save" at bounding box center [659, 299] width 31 height 17
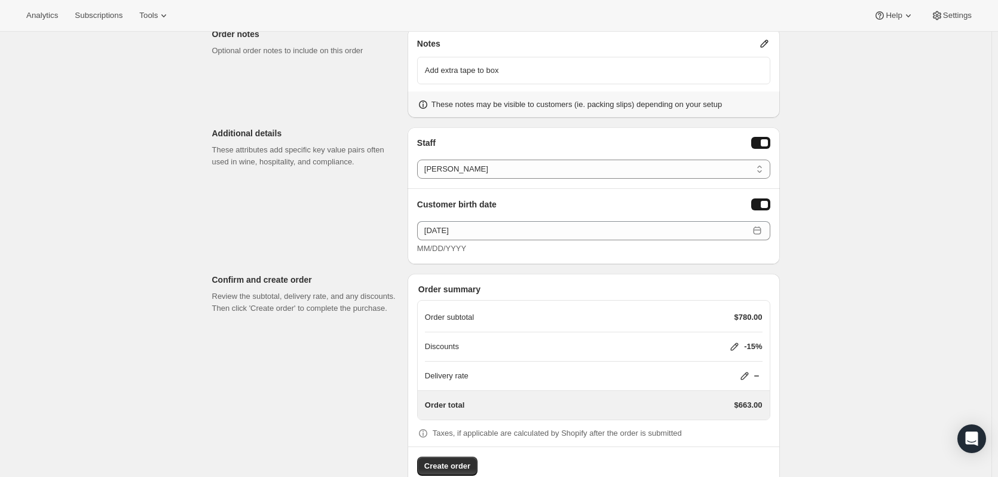
scroll to position [756, 0]
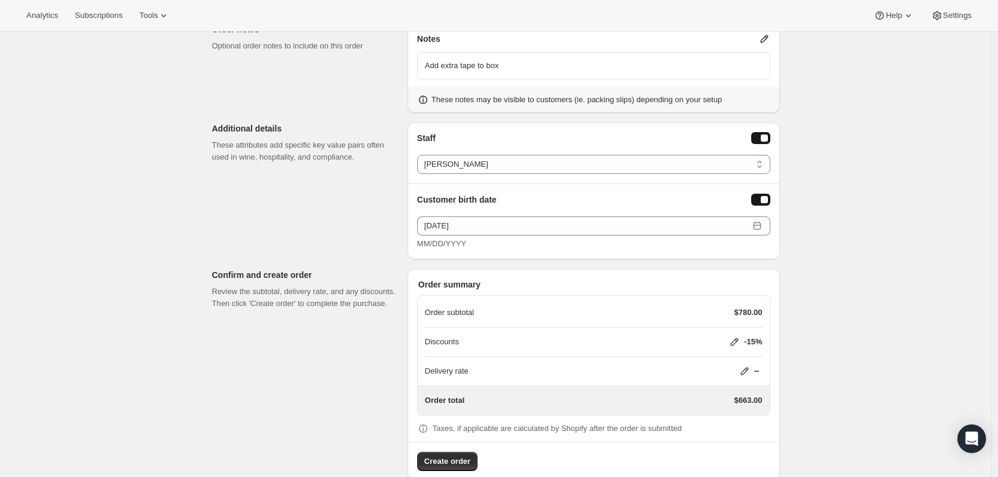
click at [472, 452] on button "Create order" at bounding box center [447, 461] width 60 height 19
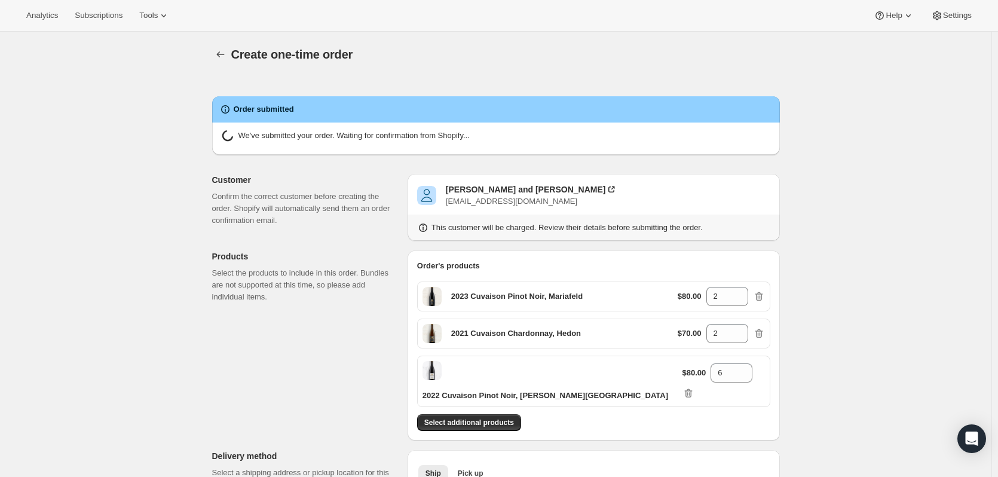
radio input "true"
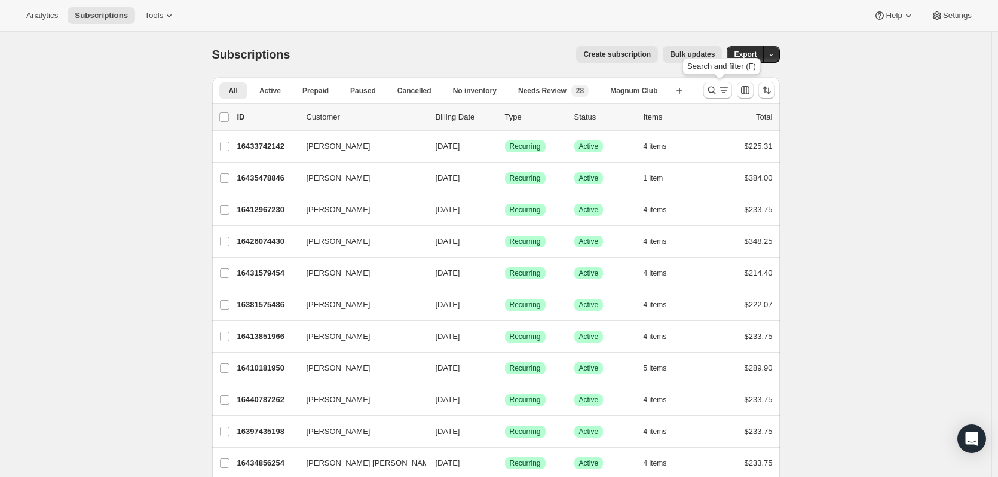
click at [711, 94] on icon "Search and filter results" at bounding box center [712, 90] width 12 height 12
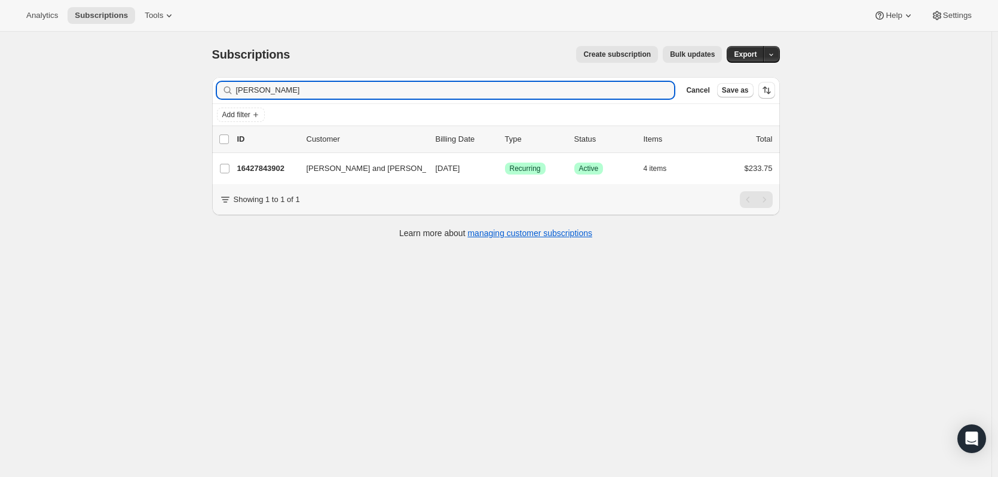
type input "steve richards"
click at [282, 169] on p "16427843902" at bounding box center [267, 169] width 60 height 12
